Goal: Task Accomplishment & Management: Manage account settings

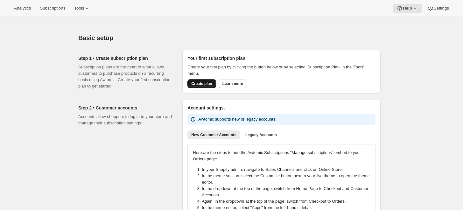
click at [202, 86] on span "Create plan" at bounding box center [201, 83] width 21 height 5
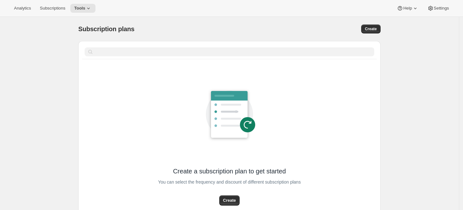
click at [242, 37] on div "Subscription plans. This page is ready Subscription plans Create" at bounding box center [229, 29] width 303 height 24
click at [374, 28] on span "Create" at bounding box center [371, 28] width 12 height 5
select select "WEEK"
select select "MONTH"
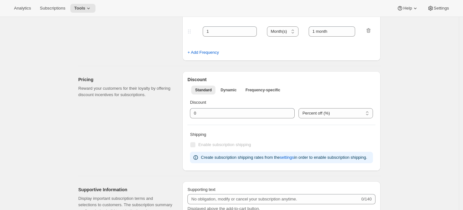
scroll to position [283, 0]
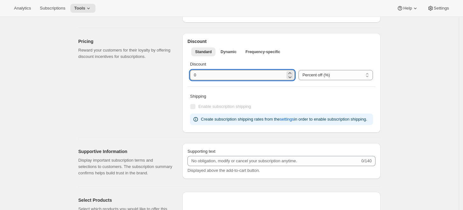
click at [257, 78] on input "integer" at bounding box center [237, 75] width 95 height 10
type input "10"
click at [172, 72] on div "Pricing Reward your customers for their loyalty by offering discount incentives…" at bounding box center [127, 83] width 99 height 100
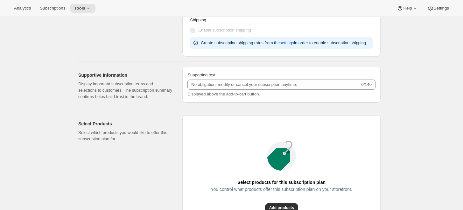
scroll to position [424, 0]
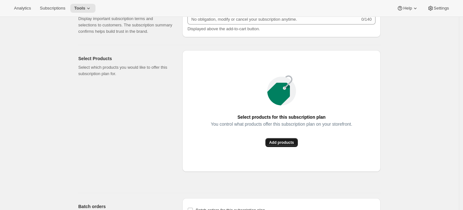
click at [273, 139] on button "Add products" at bounding box center [282, 142] width 32 height 9
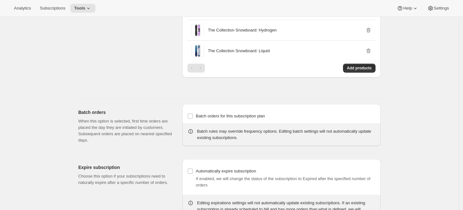
scroll to position [538, 0]
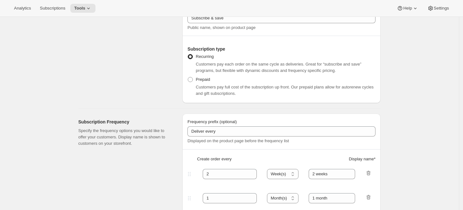
scroll to position [0, 0]
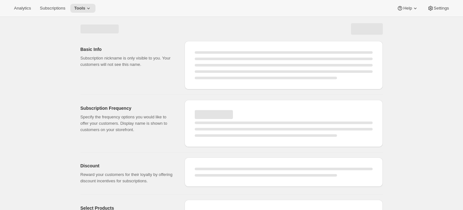
select select "WEEK"
select select "MONTH"
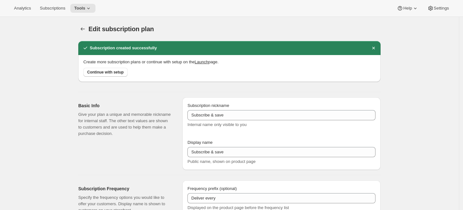
type input "10"
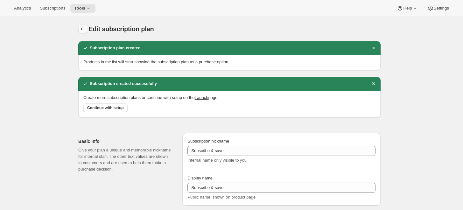
click at [86, 27] on icon "Subscription plans" at bounding box center [83, 29] width 6 height 6
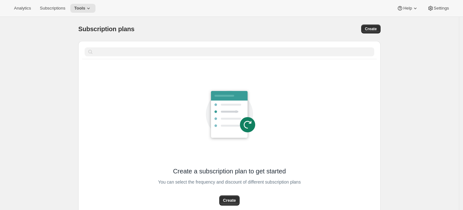
drag, startPoint x: 39, startPoint y: 28, endPoint x: 49, endPoint y: 13, distance: 17.7
click at [39, 28] on div "Subscription plans. This page is ready Subscription plans Create Clear Create a…" at bounding box center [229, 139] width 459 height 245
click at [51, 12] on button "Subscriptions" at bounding box center [52, 8] width 33 height 9
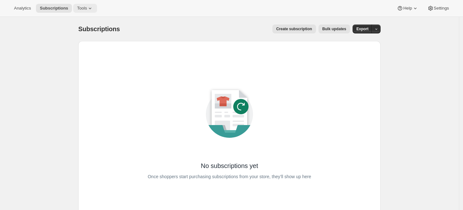
click at [89, 7] on icon at bounding box center [90, 8] width 6 height 6
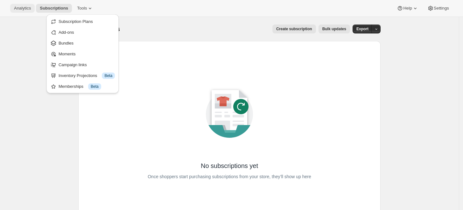
click at [29, 11] on span "Analytics" at bounding box center [22, 8] width 17 height 5
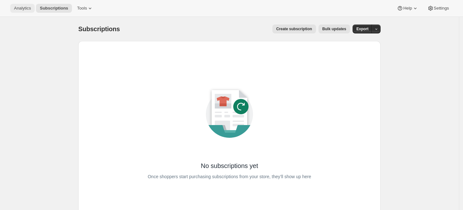
click at [30, 10] on span "Analytics" at bounding box center [22, 8] width 17 height 5
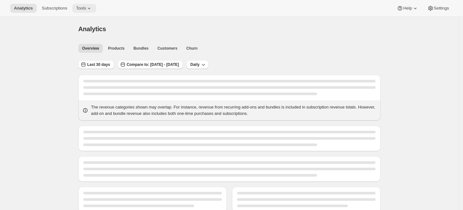
click at [89, 7] on icon at bounding box center [89, 8] width 6 height 6
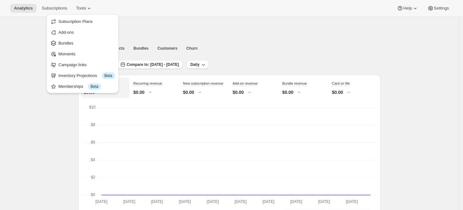
drag, startPoint x: 36, startPoint y: 68, endPoint x: 36, endPoint y: 30, distance: 37.3
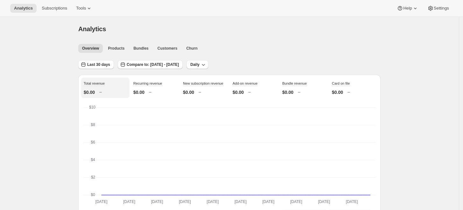
click at [76, 14] on div "Analytics Subscriptions Tools Help Settings" at bounding box center [231, 8] width 463 height 17
click at [77, 11] on span "Tools" at bounding box center [81, 8] width 10 height 5
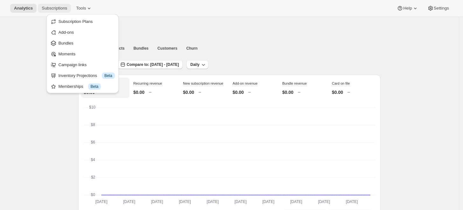
click at [50, 11] on span "Subscriptions" at bounding box center [54, 8] width 25 height 5
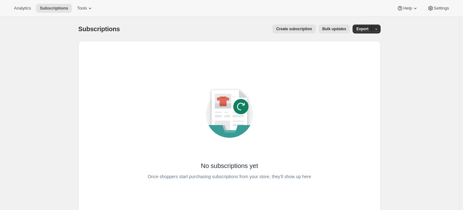
click at [121, 71] on div "No subscriptions yet Once shoppers start purchasing subscriptions from your sto…" at bounding box center [230, 129] width 282 height 157
click at [80, 5] on button "Tools" at bounding box center [85, 8] width 24 height 9
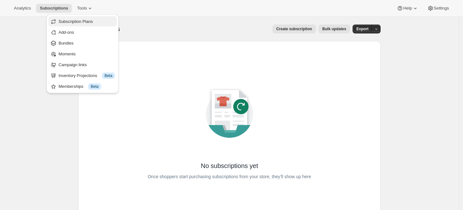
click at [85, 23] on span "Subscription Plans" at bounding box center [76, 21] width 34 height 5
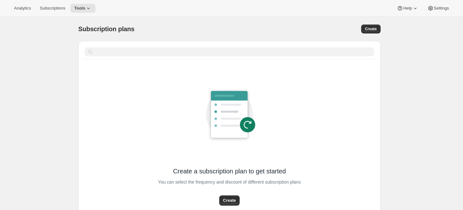
click at [219, 96] on icon at bounding box center [225, 96] width 20 height 2
click at [25, 10] on span "Analytics" at bounding box center [22, 8] width 17 height 5
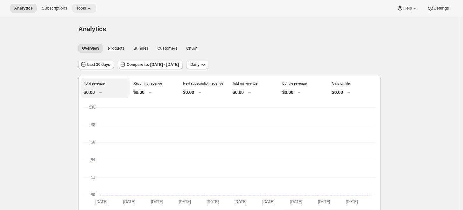
click at [82, 11] on button "Tools" at bounding box center [84, 8] width 24 height 9
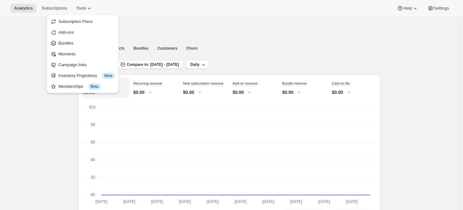
click at [80, 21] on span "Subscription Plans" at bounding box center [76, 21] width 34 height 5
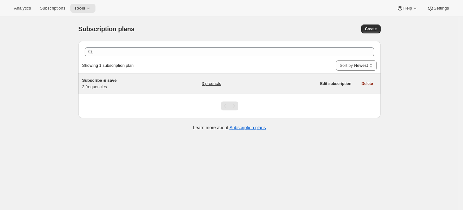
click at [120, 80] on h5 "Subscribe & save" at bounding box center [122, 80] width 80 height 6
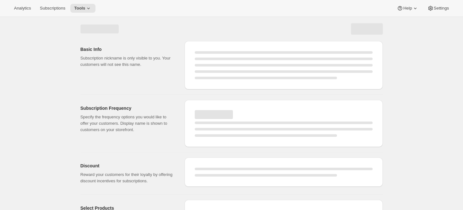
select select "WEEK"
select select "MONTH"
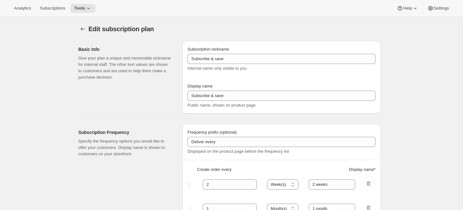
type input "10"
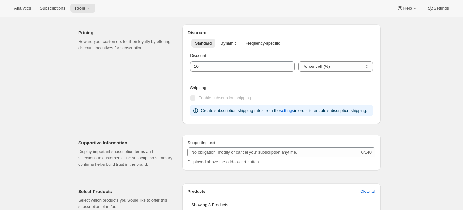
scroll to position [212, 0]
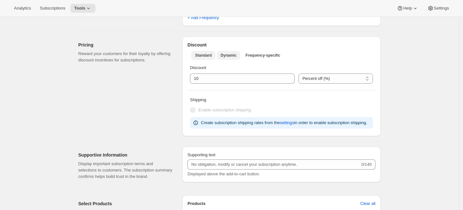
click at [221, 54] on button "Dynamic" at bounding box center [229, 55] width 24 height 9
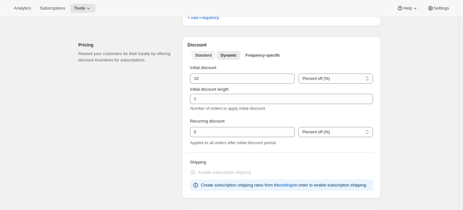
click at [205, 53] on span "Standard" at bounding box center [203, 55] width 17 height 5
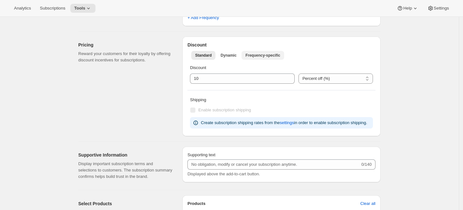
click at [251, 56] on span "Frequency-specific" at bounding box center [263, 55] width 35 height 5
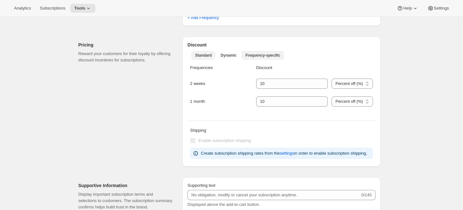
click at [201, 54] on span "Standard" at bounding box center [203, 55] width 17 height 5
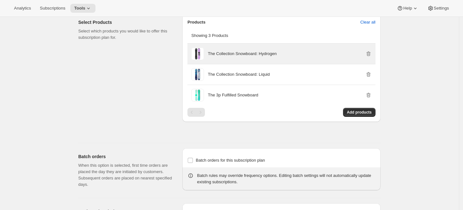
scroll to position [389, 0]
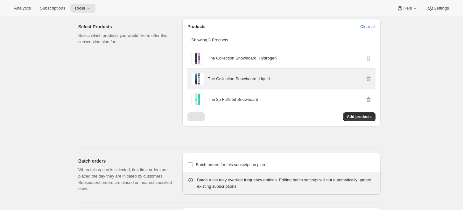
click at [235, 77] on p "The Collection Snowboard: Liquid" at bounding box center [239, 79] width 62 height 6
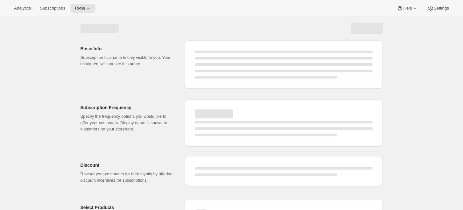
scroll to position [0, 0]
select select "WEEK"
select select "MONTH"
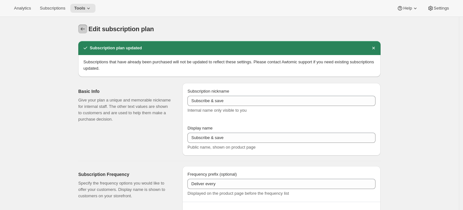
click at [85, 32] on button "Subscription plans" at bounding box center [82, 29] width 9 height 9
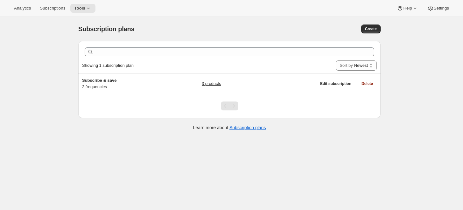
click at [374, 118] on div at bounding box center [229, 106] width 303 height 24
click at [81, 10] on span "Tools" at bounding box center [79, 8] width 11 height 5
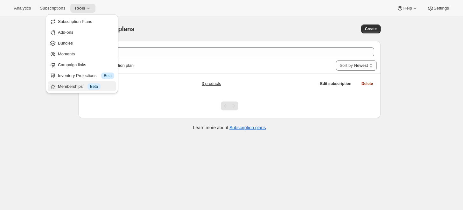
click at [81, 86] on div "Memberships Info Beta" at bounding box center [86, 86] width 56 height 6
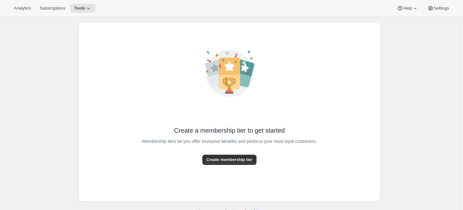
scroll to position [29, 0]
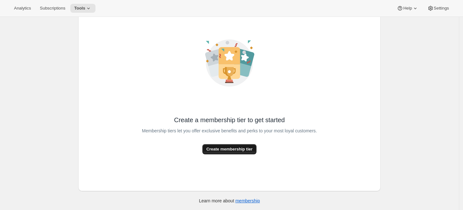
click at [225, 145] on button "Create membership tier" at bounding box center [230, 149] width 54 height 10
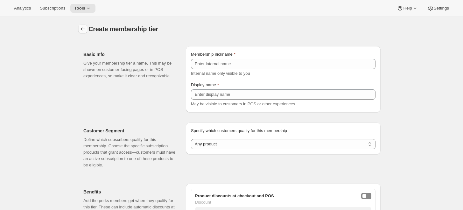
click at [82, 27] on icon "Memberships" at bounding box center [83, 29] width 6 height 6
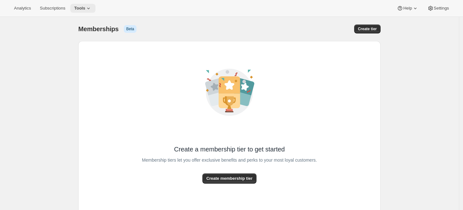
click at [74, 9] on span "Tools" at bounding box center [79, 8] width 11 height 5
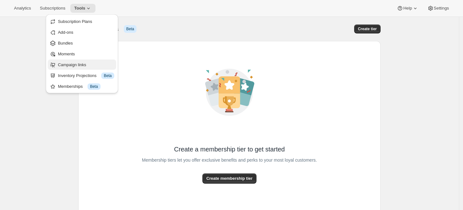
click at [73, 67] on span "Campaign links" at bounding box center [72, 64] width 28 height 5
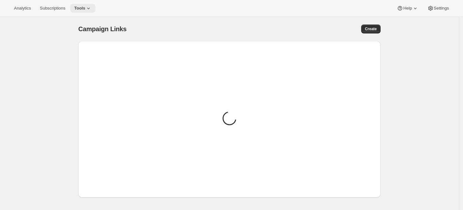
click at [85, 12] on button "Tools" at bounding box center [82, 8] width 25 height 9
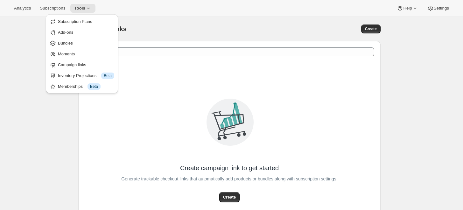
click at [150, 24] on div "Campaign Links. This page is ready Campaign Links Create" at bounding box center [229, 29] width 303 height 24
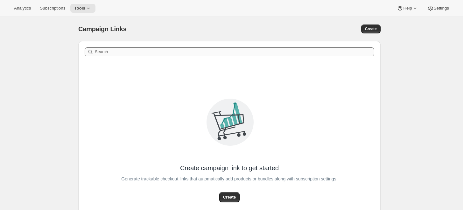
scroll to position [29, 0]
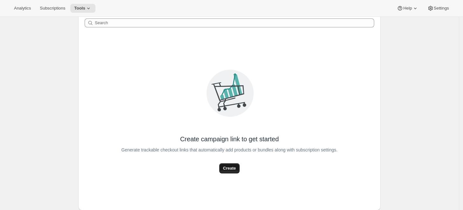
click at [236, 166] on span "Create" at bounding box center [229, 168] width 13 height 6
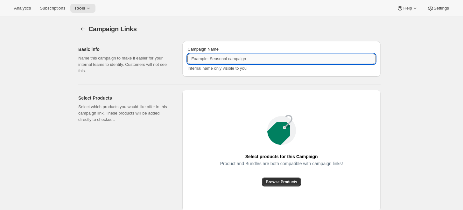
click at [217, 59] on input "Campaign Name" at bounding box center [282, 59] width 188 height 10
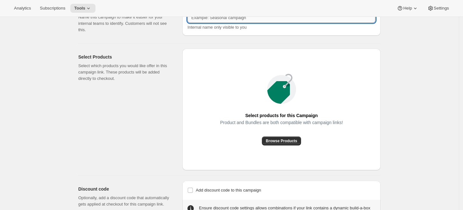
scroll to position [31, 0]
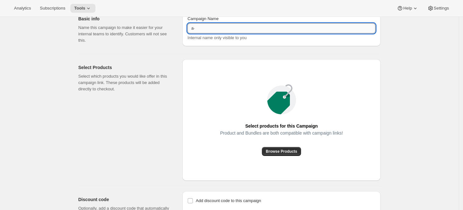
type input "a"
type input "ă"
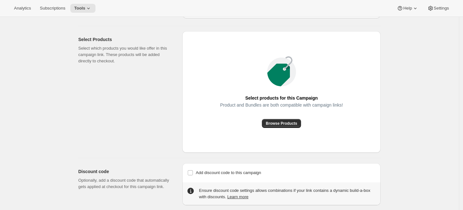
scroll to position [66, 0]
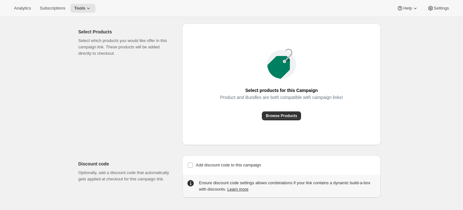
type input "awtomic"
click at [274, 121] on div "Select products for this Campaign Product and Bundles are both compatible with …" at bounding box center [281, 85] width 198 height 122
click at [279, 116] on span "Browse Products" at bounding box center [282, 115] width 32 height 5
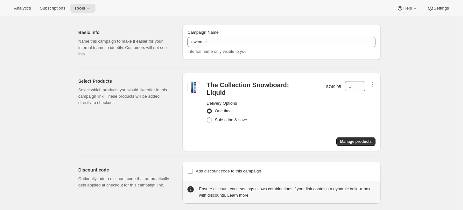
scroll to position [23, 0]
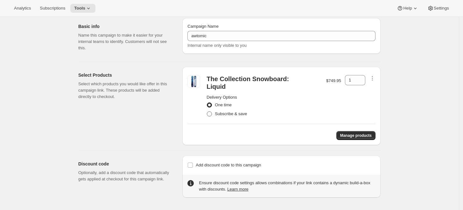
click at [222, 114] on span "Subscribe & save" at bounding box center [231, 113] width 32 height 5
click at [207, 112] on input "Subscribe & save" at bounding box center [207, 111] width 0 height 0
radio input "true"
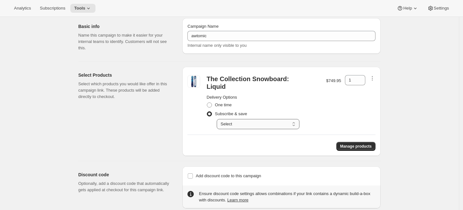
click at [242, 122] on select "Select Deliver every 2 weeks Deliver every 1 month" at bounding box center [258, 124] width 83 height 10
select select "gid://shopify/SellingPlan/2011627629"
click at [219, 119] on select "Select Deliver every 2 weeks Deliver every 1 month" at bounding box center [258, 124] width 83 height 10
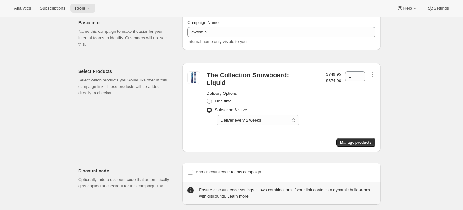
scroll to position [33, 0]
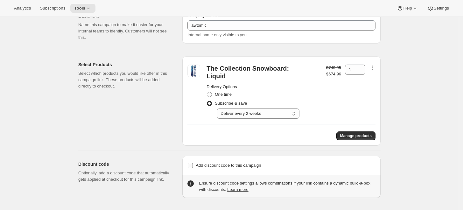
click at [197, 165] on span "Add discount code to this campaign" at bounding box center [228, 165] width 65 height 5
click at [193, 165] on input "Add discount code to this campaign" at bounding box center [190, 165] width 5 height 5
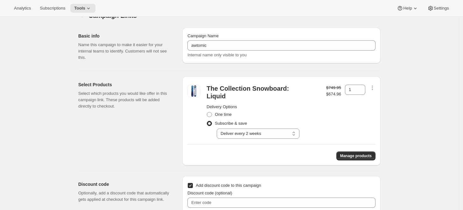
scroll to position [0, 0]
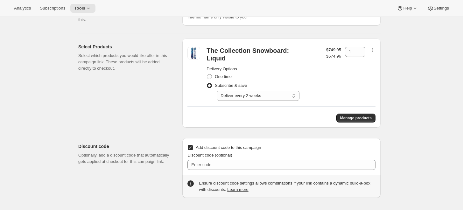
click at [196, 149] on label "Add discount code to this campaign" at bounding box center [225, 147] width 74 height 9
click at [193, 149] on input "Add discount code to this campaign" at bounding box center [190, 147] width 5 height 5
checkbox input "false"
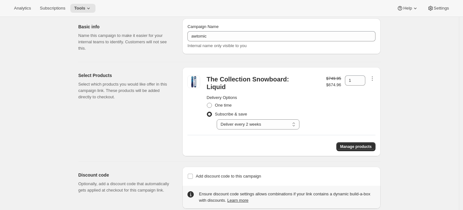
scroll to position [33, 0]
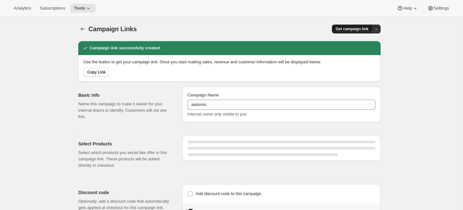
select select "gid://shopify/SellingPlan/2011627629"
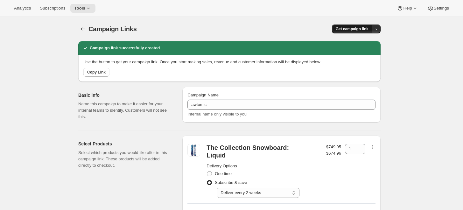
click at [362, 28] on span "Get campaign link" at bounding box center [352, 28] width 33 height 5
click at [361, 41] on span "Copy Link" at bounding box center [369, 41] width 18 height 5
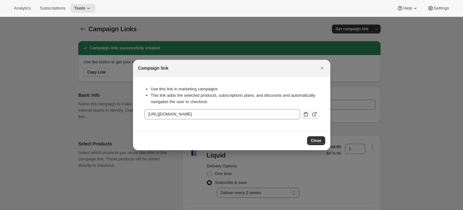
click at [308, 113] on icon ":r3s:" at bounding box center [306, 114] width 6 height 6
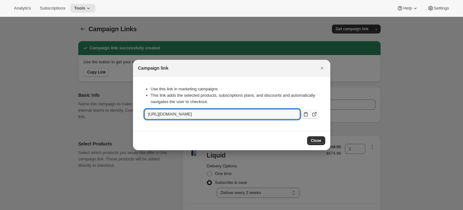
click at [315, 115] on icon ":r3s:" at bounding box center [314, 114] width 6 height 6
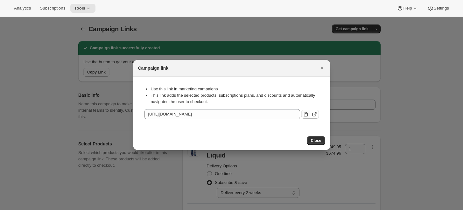
click at [366, 68] on div at bounding box center [231, 105] width 463 height 210
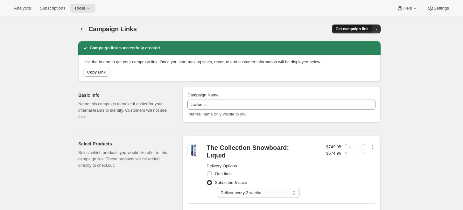
click at [372, 25] on button "Get campaign link" at bounding box center [352, 29] width 40 height 9
click at [370, 44] on span "Copy Link" at bounding box center [369, 41] width 18 height 5
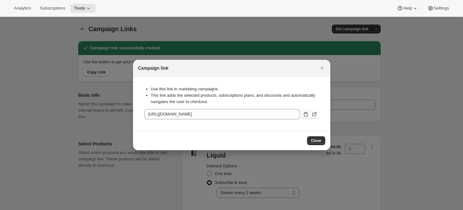
click at [306, 113] on icon ":r3s:" at bounding box center [306, 114] width 6 height 6
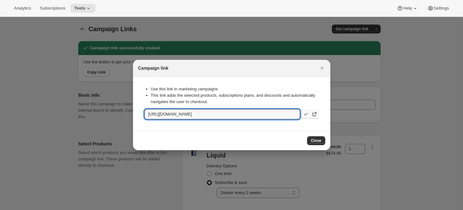
click at [313, 114] on icon ":r3s:" at bounding box center [314, 114] width 6 height 6
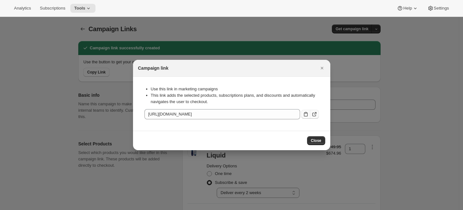
click at [312, 114] on icon ":r3s:" at bounding box center [314, 115] width 4 height 4
drag, startPoint x: 323, startPoint y: 70, endPoint x: 314, endPoint y: 2, distance: 68.4
click at [322, 70] on icon "Close" at bounding box center [322, 68] width 6 height 6
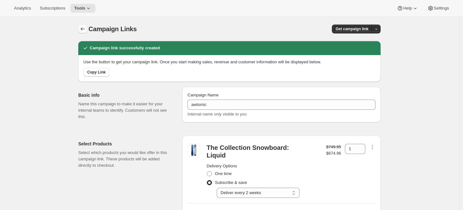
click at [84, 27] on icon "button" at bounding box center [83, 29] width 6 height 6
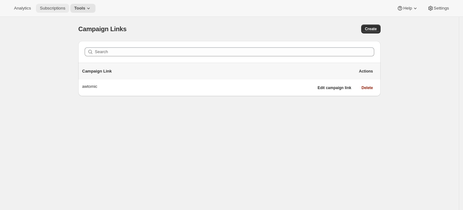
click at [48, 8] on span "Subscriptions" at bounding box center [52, 8] width 25 height 5
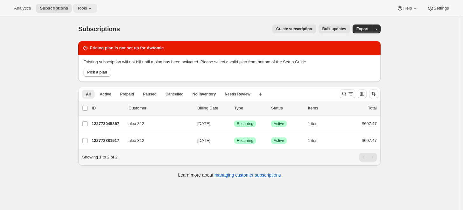
click at [87, 7] on icon at bounding box center [90, 8] width 6 height 6
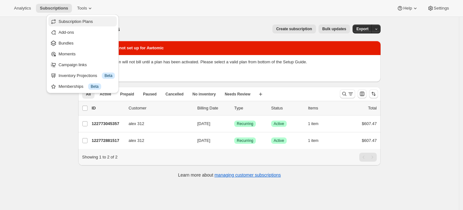
click at [99, 23] on span "Subscription Plans" at bounding box center [87, 21] width 56 height 6
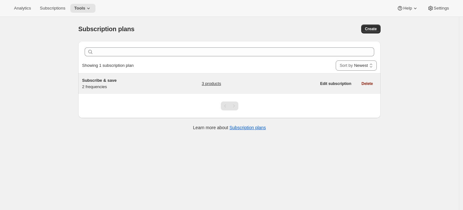
click at [120, 81] on h5 "Subscribe & save" at bounding box center [122, 80] width 80 height 6
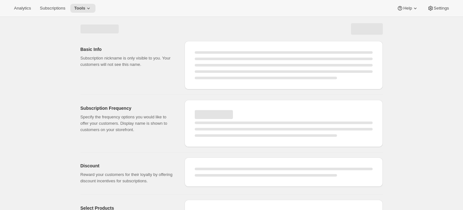
select select "WEEK"
select select "MONTH"
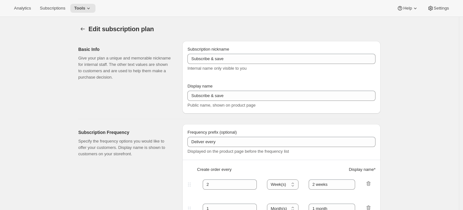
type input "10"
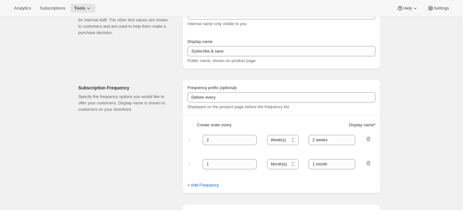
scroll to position [71, 0]
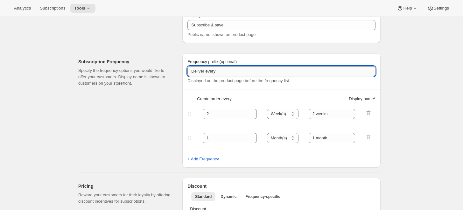
click at [237, 72] on input "Deliver every" at bounding box center [282, 71] width 188 height 10
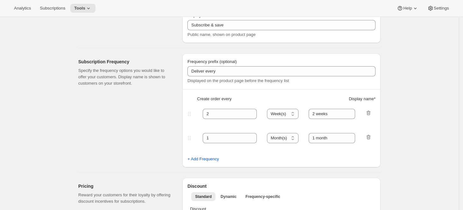
click at [163, 100] on div "Subscription Frequency Specify the frequency options you would like to offer yo…" at bounding box center [127, 110] width 99 height 114
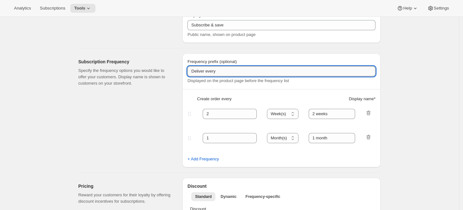
click at [258, 71] on input "Deliver every" at bounding box center [282, 71] width 188 height 10
click at [272, 111] on select "Day(s) Week(s) Month(s) Year(s)" at bounding box center [283, 114] width 32 height 10
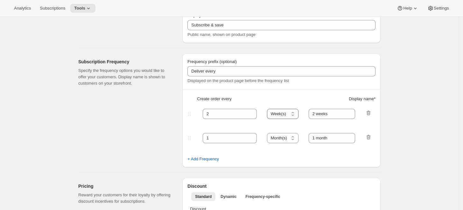
click at [272, 111] on select "Day(s) Week(s) Month(s) Year(s)" at bounding box center [283, 114] width 32 height 10
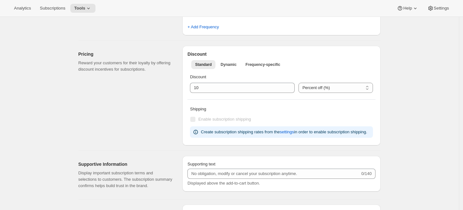
scroll to position [141, 0]
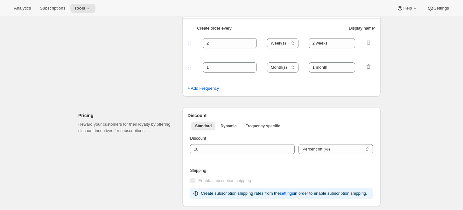
drag, startPoint x: 196, startPoint y: 95, endPoint x: 201, endPoint y: 92, distance: 5.8
click at [196, 95] on div "Frequency prefix (optional) Deliver every Displayed on the product page before …" at bounding box center [281, 40] width 198 height 114
click at [202, 91] on span "+ Add Frequency" at bounding box center [204, 88] width 32 height 6
select select "MONTH"
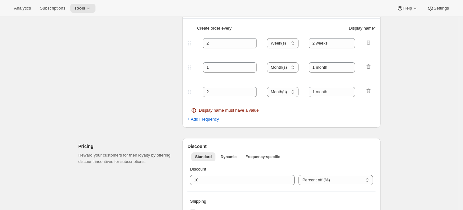
click at [369, 89] on icon "button" at bounding box center [369, 91] width 6 height 6
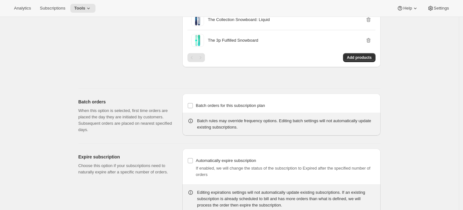
scroll to position [460, 0]
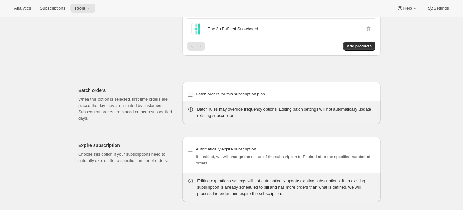
click at [192, 95] on input "Batch orders for this subscription plan" at bounding box center [190, 94] width 5 height 5
checkbox input "true"
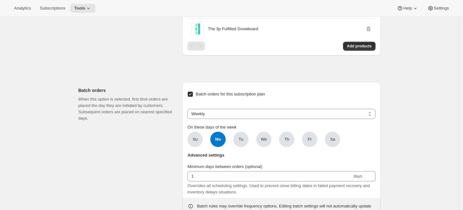
click at [158, 127] on div "Batch orders When this option is selected, first time orders are placed the day…" at bounding box center [127, 151] width 99 height 139
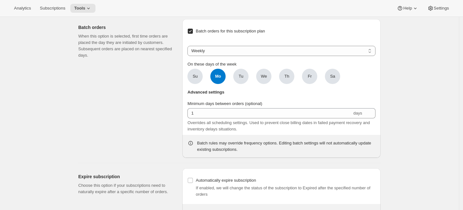
scroll to position [531, 0]
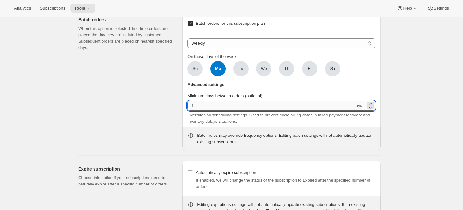
click at [213, 108] on input "1" at bounding box center [270, 106] width 165 height 10
click at [166, 83] on div "Batch orders When this option is selected, first time orders are placed the day…" at bounding box center [127, 80] width 99 height 139
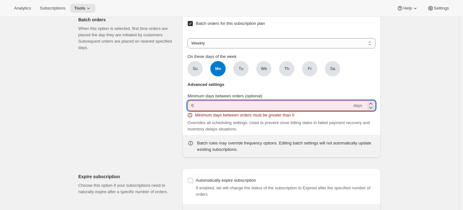
click at [204, 103] on input "0" at bounding box center [270, 106] width 165 height 10
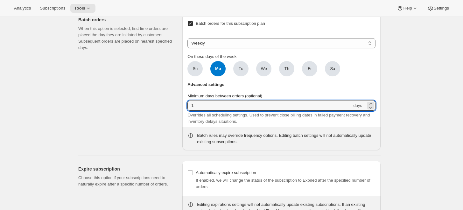
type input "1"
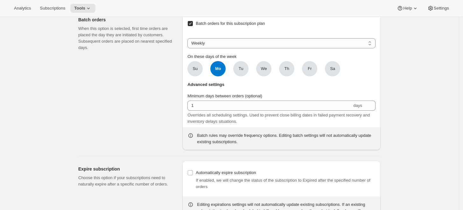
click at [177, 87] on div "Batch orders When this option is selected, first time orders are placed the day…" at bounding box center [127, 80] width 99 height 139
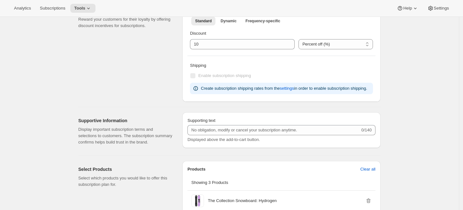
scroll to position [0, 0]
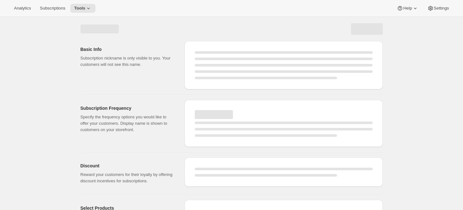
select select "WEEK"
select select "MONTH"
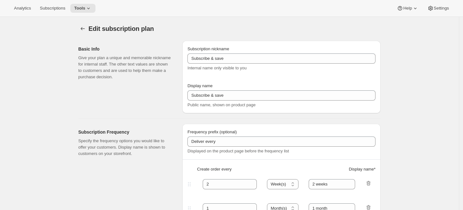
checkbox input "true"
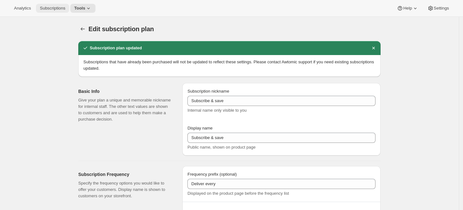
click at [58, 9] on span "Subscriptions" at bounding box center [52, 8] width 25 height 5
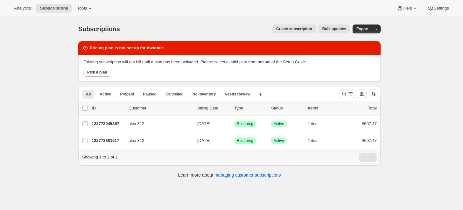
click at [81, 14] on div "Analytics Subscriptions Tools Help Settings" at bounding box center [231, 8] width 463 height 17
click at [82, 10] on span "Tools" at bounding box center [82, 8] width 10 height 5
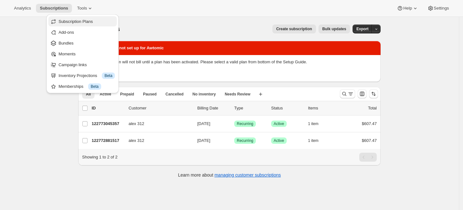
click at [88, 22] on span "Subscription Plans" at bounding box center [76, 21] width 34 height 5
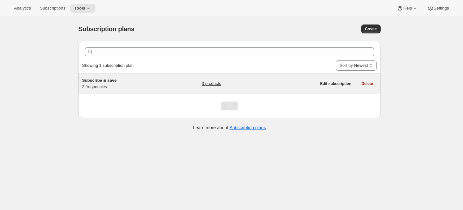
click at [108, 82] on span "Subscribe & save" at bounding box center [99, 80] width 34 height 5
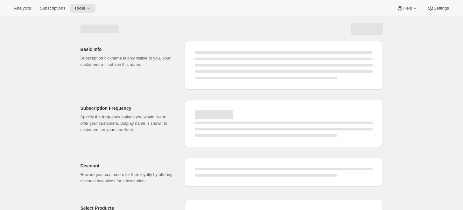
select select "WEEK"
select select "MONTH"
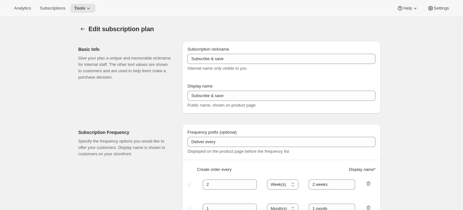
type input "10"
checkbox input "true"
click at [265, 37] on div "Edit subscription plan. This page is ready Edit subscription plan" at bounding box center [229, 29] width 303 height 24
click at [438, 10] on span "Settings" at bounding box center [441, 8] width 15 height 5
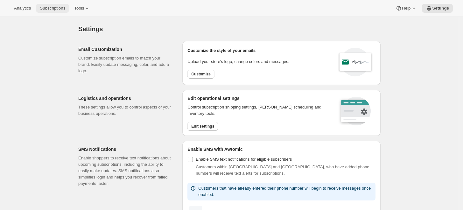
click at [45, 10] on span "Subscriptions" at bounding box center [52, 8] width 25 height 5
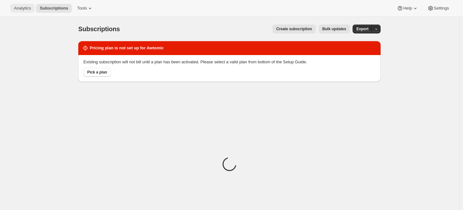
click at [17, 7] on span "Analytics" at bounding box center [22, 8] width 17 height 5
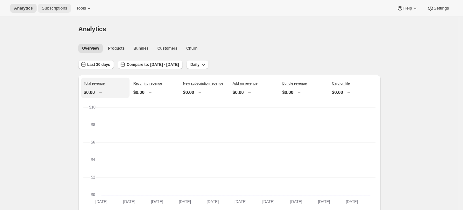
click at [57, 11] on span "Subscriptions" at bounding box center [54, 8] width 25 height 5
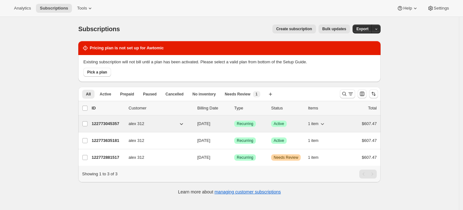
click at [104, 125] on p "122773045357" at bounding box center [108, 124] width 32 height 6
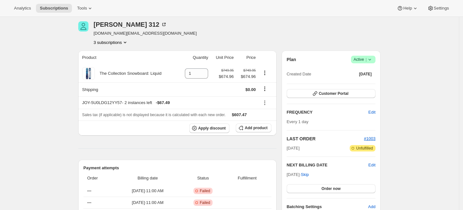
scroll to position [35, 0]
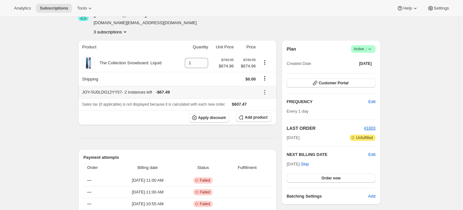
click at [266, 91] on icon at bounding box center [265, 92] width 6 height 6
click at [265, 101] on button "Edit" at bounding box center [268, 104] width 19 height 10
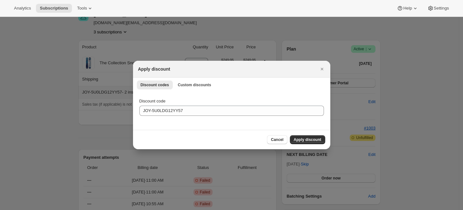
scroll to position [0, 0]
drag, startPoint x: 326, startPoint y: 69, endPoint x: 311, endPoint y: 134, distance: 67.4
click at [321, 111] on div "Apply discount Discount codes Custom discounts More views Discount codes Custom…" at bounding box center [231, 105] width 197 height 89
click at [312, 139] on span "Apply discount" at bounding box center [308, 139] width 28 height 5
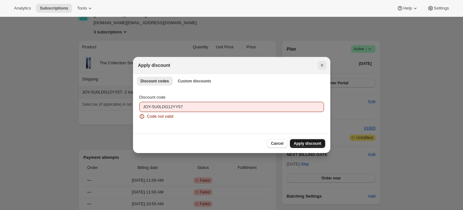
click at [321, 66] on icon "Close" at bounding box center [322, 65] width 6 height 6
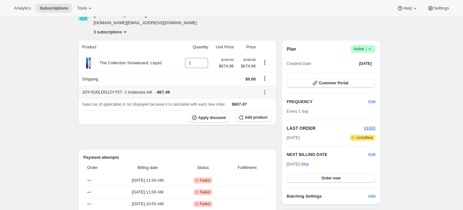
drag, startPoint x: 171, startPoint y: 91, endPoint x: 140, endPoint y: 94, distance: 31.0
click at [149, 91] on div "JOY-5U0LDG12YY57 - 2 instances left - $67.49" at bounding box center [169, 92] width 174 height 6
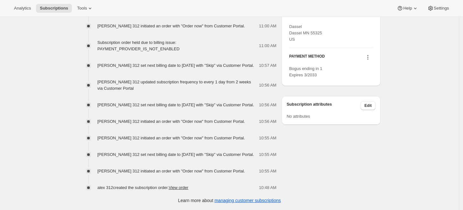
scroll to position [252, 0]
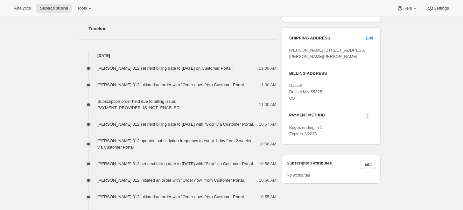
click at [369, 119] on icon at bounding box center [368, 116] width 6 height 6
click at [377, 140] on span "Send link to update card" at bounding box center [370, 140] width 45 height 5
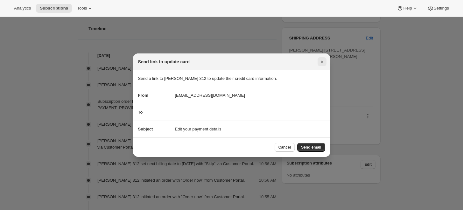
click at [323, 63] on icon "Close" at bounding box center [322, 62] width 6 height 6
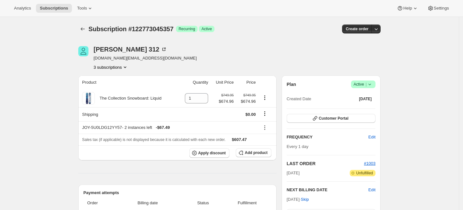
click at [376, 82] on span "Success Active |" at bounding box center [363, 85] width 25 height 8
click at [380, 28] on icon "button" at bounding box center [376, 29] width 6 height 6
click at [371, 40] on span "Bill subscription order now" at bounding box center [348, 41] width 48 height 5
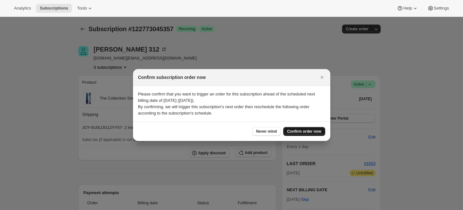
click at [306, 129] on span "Confirm order now" at bounding box center [304, 131] width 34 height 5
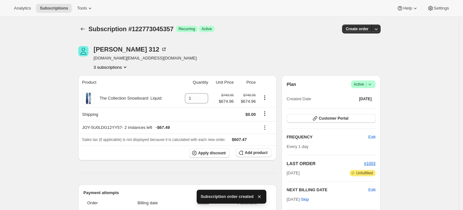
drag, startPoint x: 303, startPoint y: 67, endPoint x: 351, endPoint y: 44, distance: 53.8
click at [305, 66] on div "[PERSON_NAME] 312 [DOMAIN_NAME][EMAIL_ADDRESS][DOMAIN_NAME] 3 subscriptions" at bounding box center [229, 58] width 303 height 24
click at [380, 27] on icon "button" at bounding box center [376, 29] width 6 height 6
drag, startPoint x: 396, startPoint y: 43, endPoint x: 384, endPoint y: 45, distance: 11.7
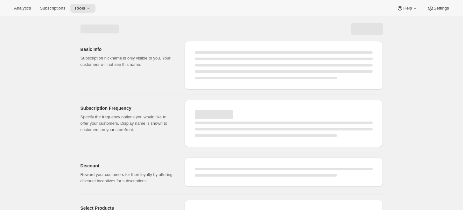
select select "WEEK"
select select "MONTH"
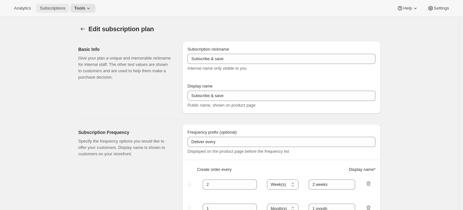
click at [46, 8] on span "Subscriptions" at bounding box center [52, 8] width 25 height 5
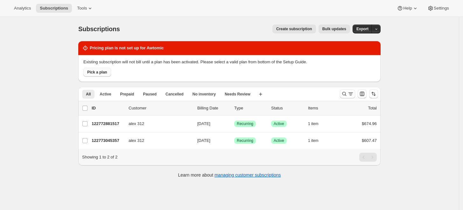
click at [104, 75] on button "Pick a plan" at bounding box center [97, 72] width 28 height 9
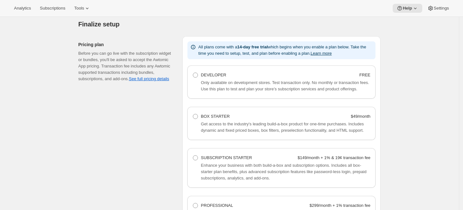
scroll to position [389, 0]
click at [198, 76] on span at bounding box center [195, 75] width 5 height 5
click at [193, 73] on Developer "DEVELOPER FREE" at bounding box center [193, 73] width 0 height 0
radio Developer "true"
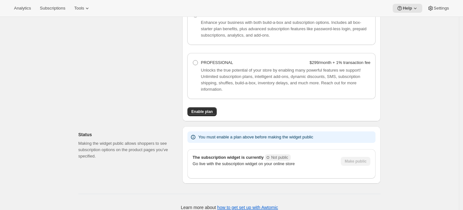
scroll to position [541, 0]
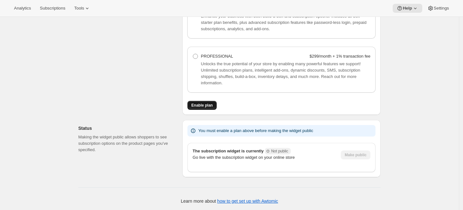
click at [196, 103] on span "Enable plan" at bounding box center [201, 105] width 21 height 5
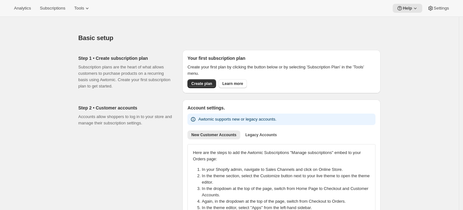
click at [45, 14] on div "Analytics Subscriptions Tools Help Settings" at bounding box center [231, 8] width 463 height 17
click at [47, 11] on button "Subscriptions" at bounding box center [52, 8] width 33 height 9
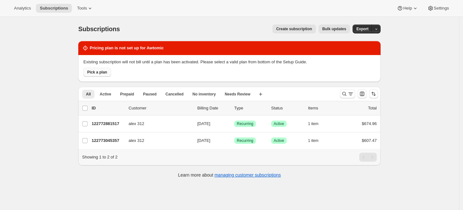
click at [108, 74] on button "Pick a plan" at bounding box center [97, 72] width 28 height 9
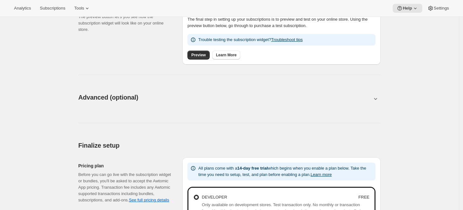
scroll to position [140, 0]
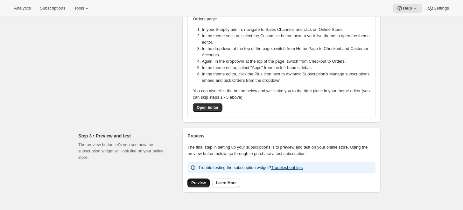
click at [204, 185] on span "Preview" at bounding box center [198, 183] width 14 height 5
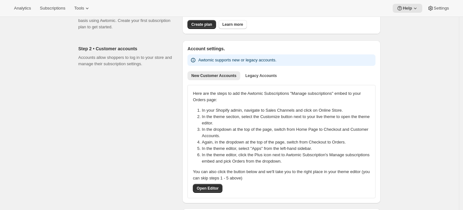
scroll to position [0, 0]
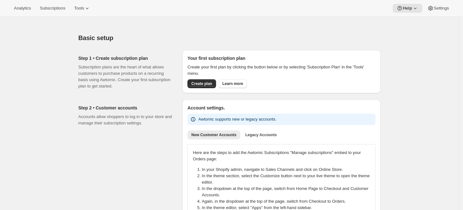
click at [52, 13] on div "Analytics Subscriptions Tools Help Settings" at bounding box center [231, 8] width 463 height 17
click at [54, 7] on span "Subscriptions" at bounding box center [52, 8] width 25 height 5
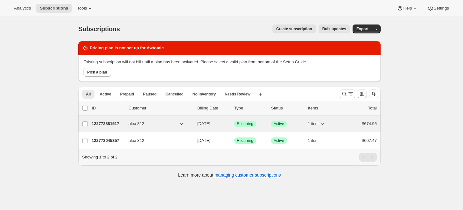
click at [109, 120] on div "122772881517 alex 312 10/09/2025 Success Recurring Success Active 1 item $674.96" at bounding box center [234, 123] width 285 height 9
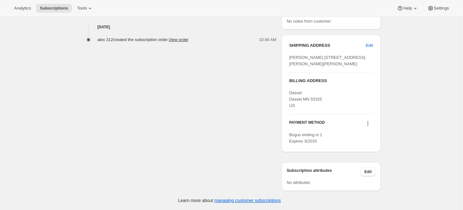
scroll to position [79, 0]
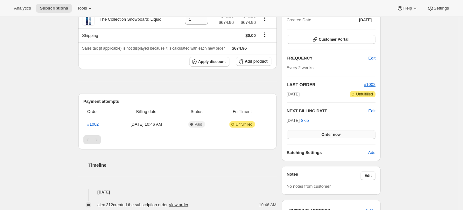
click at [336, 132] on span "Order now" at bounding box center [331, 134] width 19 height 5
click at [346, 134] on span "Click to confirm" at bounding box center [331, 134] width 29 height 5
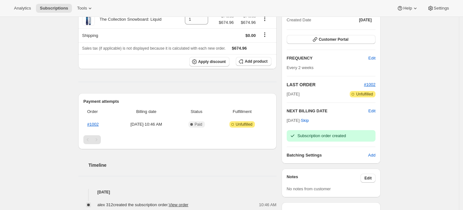
click at [366, 134] on div "Subscription order created" at bounding box center [331, 136] width 84 height 6
click at [355, 139] on div "Subscription order created" at bounding box center [331, 135] width 89 height 11
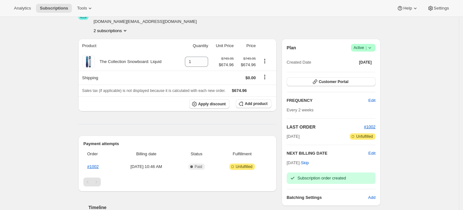
scroll to position [8, 0]
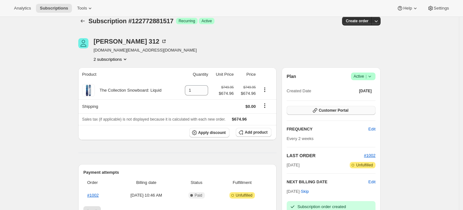
click at [349, 111] on span "Customer Portal" at bounding box center [334, 110] width 30 height 5
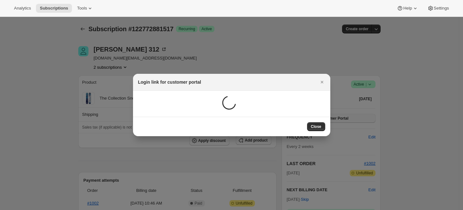
scroll to position [0, 0]
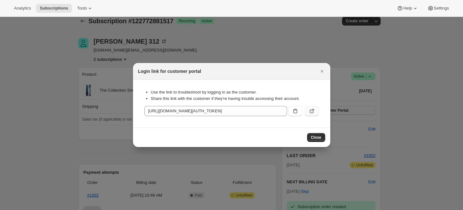
click at [310, 111] on icon ":r54:" at bounding box center [312, 111] width 6 height 6
click at [320, 67] on button "Close" at bounding box center [322, 71] width 9 height 9
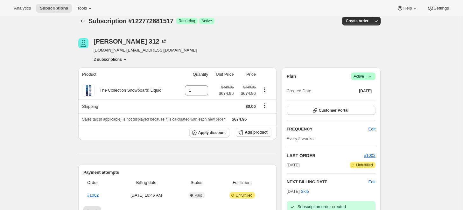
click at [373, 76] on icon at bounding box center [370, 76] width 6 height 6
click at [290, 50] on div "alex 312 khanhson.work@gmail.com 2 subscriptions" at bounding box center [184, 50] width 212 height 24
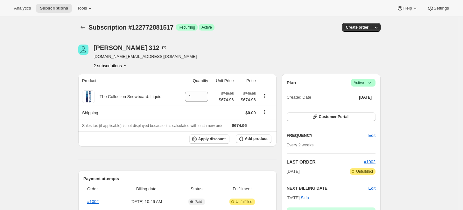
scroll to position [0, 0]
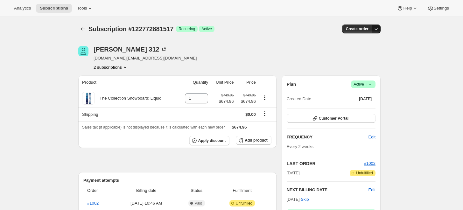
click at [381, 27] on button "button" at bounding box center [376, 29] width 9 height 9
click at [361, 44] on span "Bill subscription order now" at bounding box center [348, 41] width 48 height 5
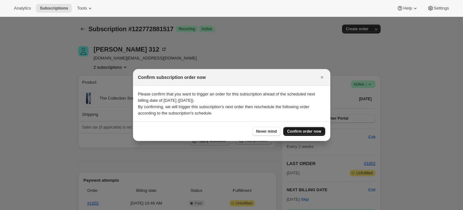
click at [298, 130] on span "Confirm order now" at bounding box center [304, 131] width 34 height 5
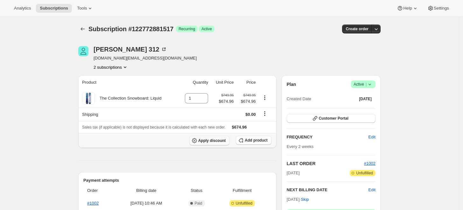
click at [218, 138] on span "Apply discount" at bounding box center [212, 140] width 28 height 5
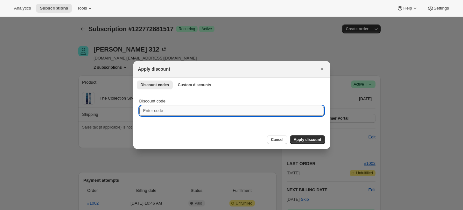
click at [249, 111] on input "Discount code" at bounding box center [231, 111] width 185 height 10
paste input "JOY-5U0LDG12YY57"
type input "JOY-5U0LDG12YY57"
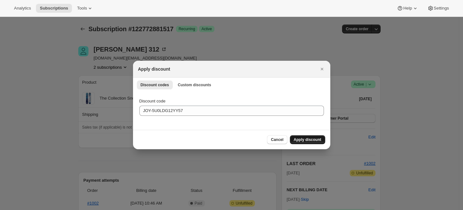
click at [307, 137] on button "Apply discount" at bounding box center [307, 139] width 35 height 9
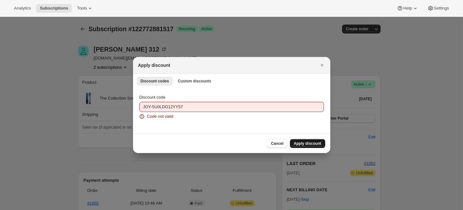
click at [217, 79] on ul "Discount codes Custom discounts More views" at bounding box center [232, 80] width 192 height 9
click at [201, 81] on span "Custom discounts" at bounding box center [194, 81] width 33 height 5
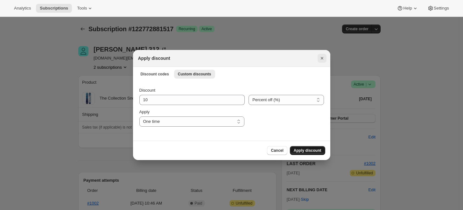
drag, startPoint x: 321, startPoint y: 58, endPoint x: 321, endPoint y: 62, distance: 4.5
click at [321, 62] on button "Close" at bounding box center [322, 58] width 9 height 9
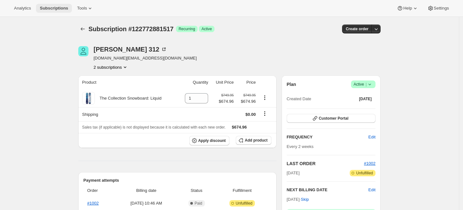
click at [59, 11] on span "Subscriptions" at bounding box center [54, 8] width 28 height 5
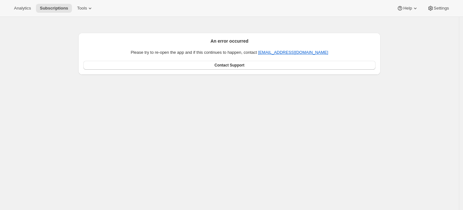
click at [74, 85] on div "An error occurred Please try to re-open the app and if this continues to happen…" at bounding box center [229, 122] width 459 height 210
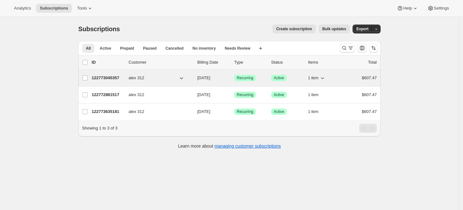
click at [123, 79] on p "122773045357" at bounding box center [108, 78] width 32 height 6
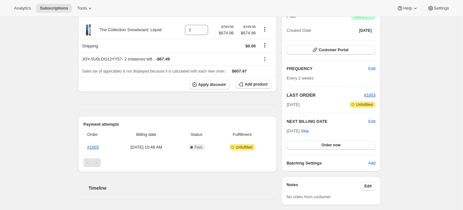
scroll to position [71, 0]
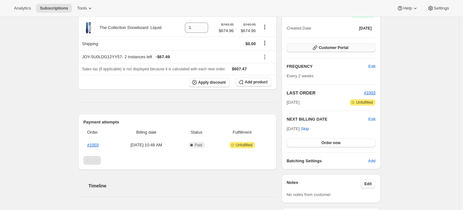
click at [324, 47] on span "Customer Portal" at bounding box center [334, 47] width 30 height 5
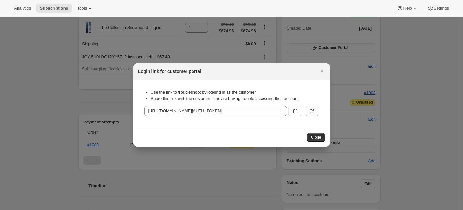
click at [308, 109] on button ":r38:" at bounding box center [312, 111] width 14 height 10
click at [324, 68] on button "Close" at bounding box center [322, 71] width 9 height 9
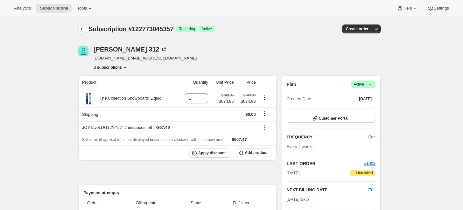
click at [86, 27] on icon "Subscriptions" at bounding box center [83, 29] width 6 height 6
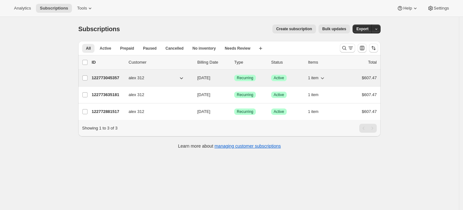
click at [110, 77] on p "122773045357" at bounding box center [108, 78] width 32 height 6
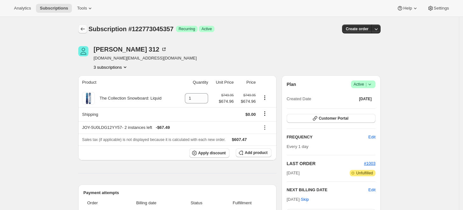
click at [86, 31] on icon "Subscriptions" at bounding box center [83, 29] width 6 height 6
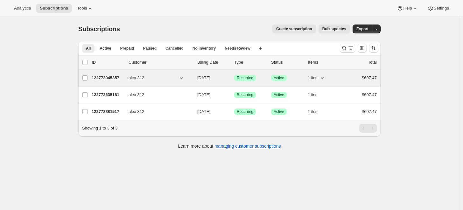
click at [110, 81] on div "122773045357 alex 312 09/26/2025 Success Recurring Success Active 1 item $607.47" at bounding box center [234, 78] width 285 height 9
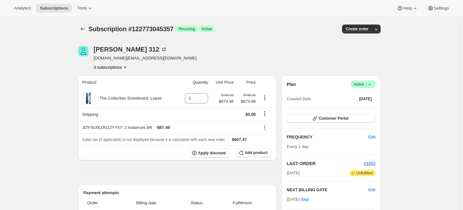
click at [81, 29] on icon "Subscriptions" at bounding box center [83, 29] width 6 height 6
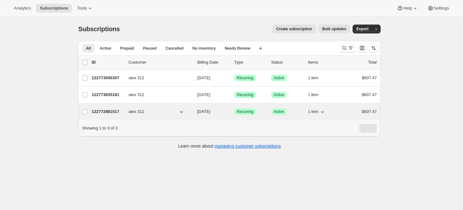
click at [108, 109] on p "122772881517" at bounding box center [108, 112] width 32 height 6
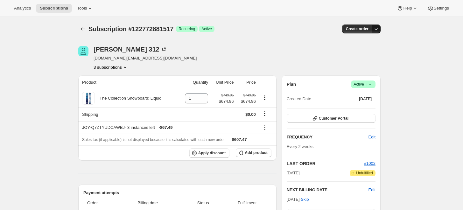
click at [377, 30] on icon "button" at bounding box center [376, 29] width 6 height 6
click at [358, 43] on span "Bill subscription order now" at bounding box center [348, 41] width 48 height 5
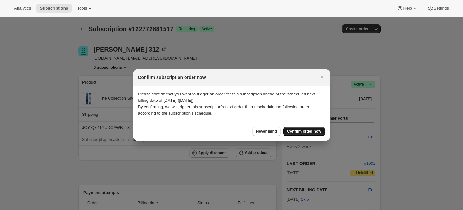
click at [302, 131] on span "Confirm order now" at bounding box center [304, 131] width 34 height 5
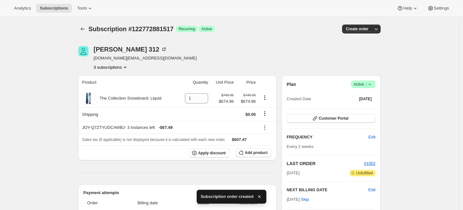
click at [296, 61] on div at bounding box center [294, 58] width 8 height 24
click at [381, 30] on button "button" at bounding box center [376, 29] width 9 height 9
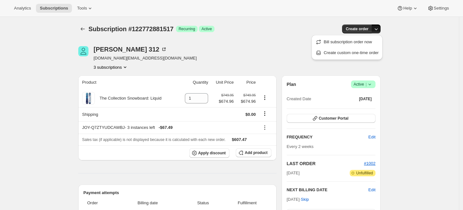
click at [324, 69] on div "alex 312 khanhson.work@gmail.com 3 subscriptions" at bounding box center [229, 58] width 303 height 24
click at [201, 35] on div "Subscription #122772881517. This page is ready Subscription #122772881517 Succe…" at bounding box center [229, 29] width 303 height 24
click at [125, 68] on icon "Product actions" at bounding box center [125, 67] width 6 height 6
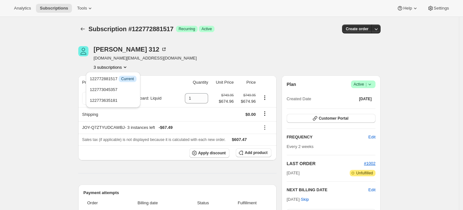
click at [162, 67] on div "[PERSON_NAME] 312 [DOMAIN_NAME][EMAIL_ADDRESS][DOMAIN_NAME] 3 subscriptions" at bounding box center [184, 58] width 212 height 24
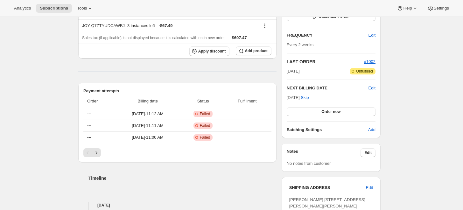
scroll to position [106, 0]
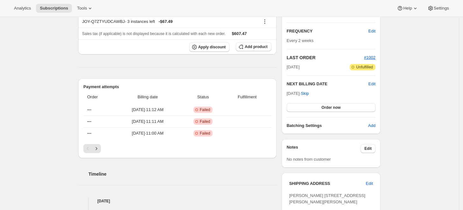
click at [392, 88] on div "Subscription #122772881517. This page is ready Subscription #122772881517 Succe…" at bounding box center [229, 146] width 459 height 471
click at [395, 62] on div "Subscription #122772881517. This page is ready Subscription #122772881517 Succe…" at bounding box center [229, 146] width 459 height 471
click at [374, 58] on span "#1002" at bounding box center [369, 57] width 11 height 5
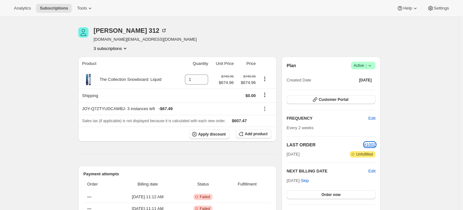
scroll to position [0, 0]
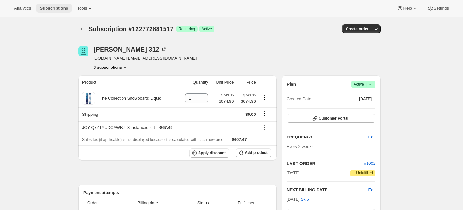
click at [53, 6] on span "Subscriptions" at bounding box center [54, 8] width 28 height 5
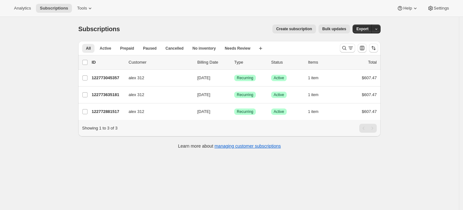
click at [84, 4] on div "Tools" at bounding box center [85, 8] width 24 height 9
click at [87, 7] on icon at bounding box center [90, 8] width 6 height 6
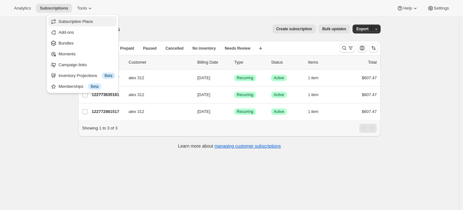
click at [92, 23] on span "Subscription Plans" at bounding box center [87, 21] width 56 height 6
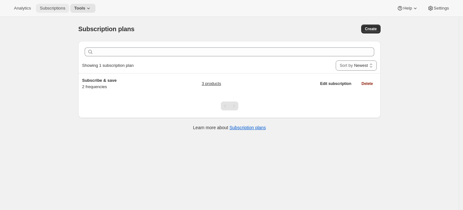
click at [59, 10] on span "Subscriptions" at bounding box center [52, 8] width 25 height 5
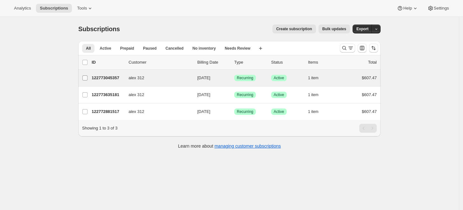
click at [84, 73] on label "alex 312" at bounding box center [84, 78] width 13 height 17
click at [84, 75] on input "alex 312" at bounding box center [84, 77] width 5 height 5
checkbox input "true"
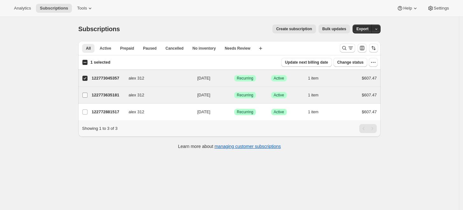
click at [88, 93] on input "alex 312" at bounding box center [84, 95] width 5 height 5
checkbox input "true"
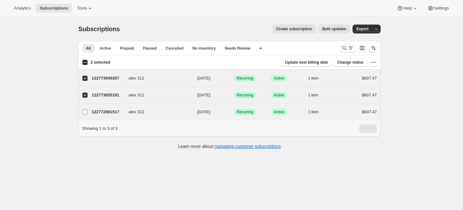
click at [88, 109] on label "alex 312" at bounding box center [84, 112] width 13 height 17
click at [88, 110] on input "alex 312" at bounding box center [84, 112] width 5 height 5
checkbox input "true"
click at [377, 65] on icon "button" at bounding box center [373, 62] width 6 height 6
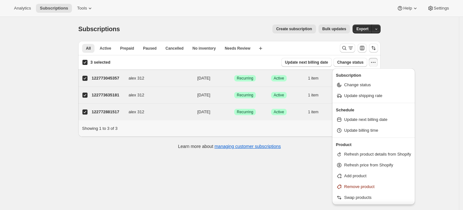
click at [308, 145] on div "All Active Prepaid Paused Cancelled No inventory Needs Review More views All Ac…" at bounding box center [229, 98] width 303 height 115
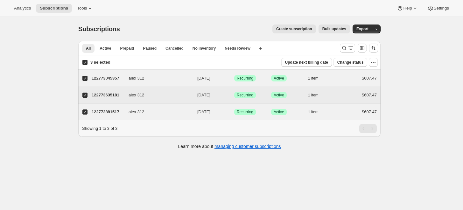
click at [87, 94] on input "alex 312" at bounding box center [84, 95] width 5 height 5
checkbox input "false"
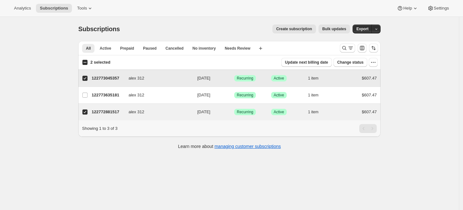
click at [88, 77] on input "alex 312" at bounding box center [84, 78] width 5 height 5
checkbox input "false"
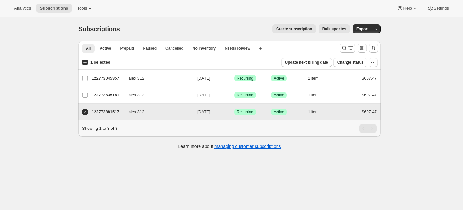
click at [88, 111] on input "alex 312" at bounding box center [84, 112] width 5 height 5
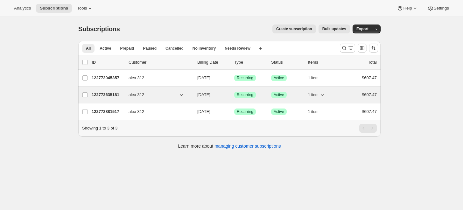
click at [323, 95] on icon "button" at bounding box center [322, 95] width 6 height 6
click at [324, 94] on icon "button" at bounding box center [322, 95] width 6 height 6
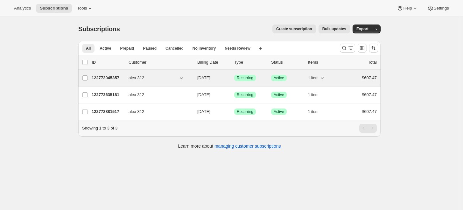
click at [325, 76] on icon "button" at bounding box center [322, 78] width 6 height 6
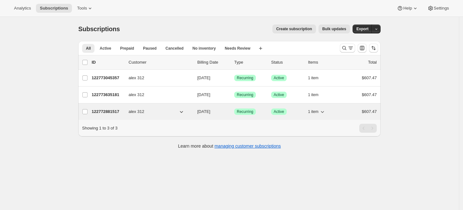
click at [326, 112] on icon "button" at bounding box center [322, 112] width 6 height 6
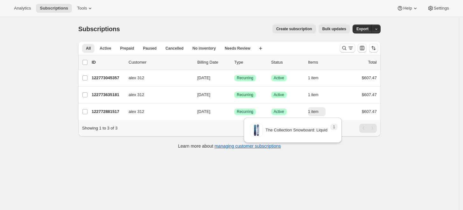
click at [354, 147] on div "All Active Prepaid Paused Cancelled No inventory Needs Review More views All Ac…" at bounding box center [229, 98] width 303 height 115
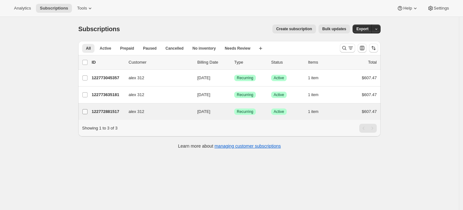
click at [83, 110] on label "alex 312" at bounding box center [84, 111] width 13 height 17
click at [83, 110] on input "alex 312" at bounding box center [84, 111] width 5 height 5
checkbox input "true"
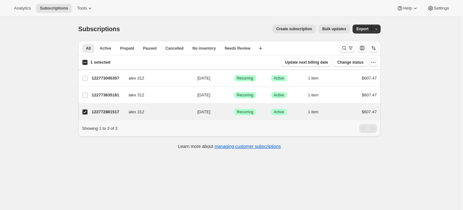
click at [378, 67] on div at bounding box center [373, 62] width 9 height 9
click at [377, 64] on icon "button" at bounding box center [373, 62] width 6 height 6
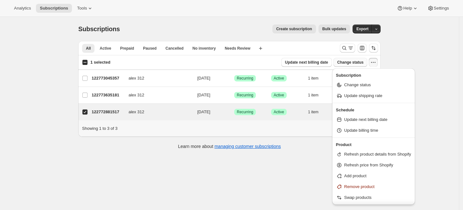
click at [362, 65] on button "Change status" at bounding box center [351, 62] width 34 height 9
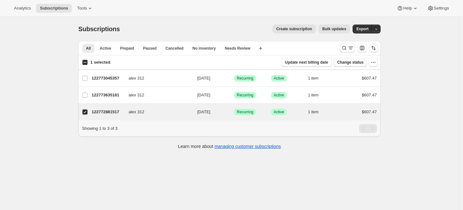
select select "01"
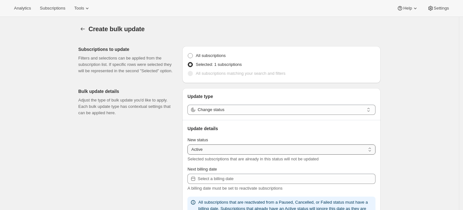
click at [239, 147] on select "Active Paused Cancelled" at bounding box center [282, 150] width 188 height 10
select select "cancelled"
click at [189, 145] on select "Active Paused Cancelled" at bounding box center [282, 150] width 188 height 10
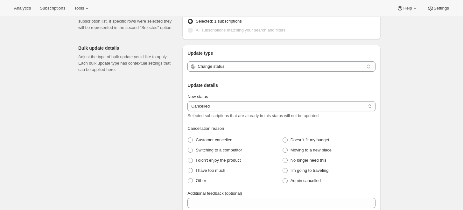
scroll to position [141, 0]
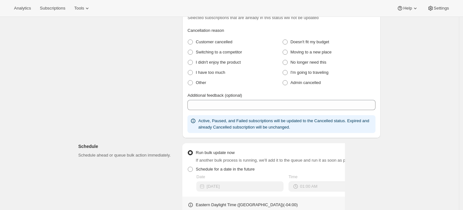
click at [201, 77] on div "Customer cancelled Doesn't fit my budget Switching to a competitor Moving to a …" at bounding box center [282, 63] width 188 height 50
click at [201, 74] on span "I have too much" at bounding box center [211, 72] width 30 height 5
click at [188, 70] on much "I have too much" at bounding box center [188, 70] width 0 height 0
radio much "true"
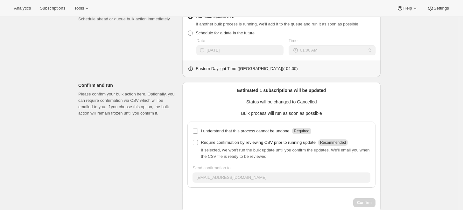
scroll to position [290, 0]
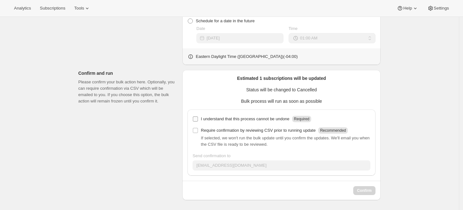
click at [204, 124] on div "I understand that this process cannot be undone Required Require confirmation b…" at bounding box center [282, 143] width 188 height 66
click at [198, 119] on input "I understand that this process cannot be undone Required" at bounding box center [195, 119] width 5 height 5
checkbox input "true"
click at [364, 189] on span "Confirm" at bounding box center [364, 190] width 15 height 5
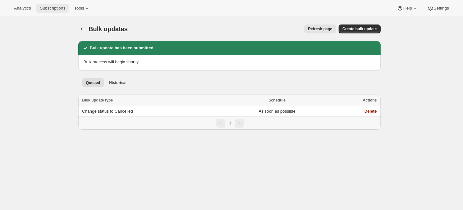
click at [59, 11] on button "Subscriptions" at bounding box center [52, 8] width 33 height 9
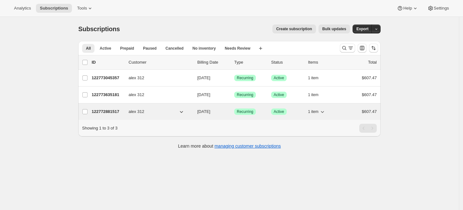
click at [101, 111] on p "122772881517" at bounding box center [108, 112] width 32 height 6
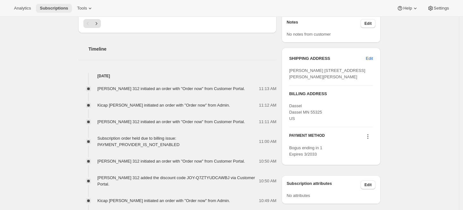
scroll to position [228, 0]
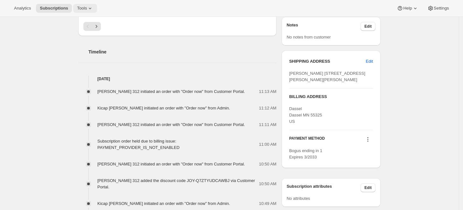
click at [87, 11] on icon at bounding box center [90, 8] width 6 height 6
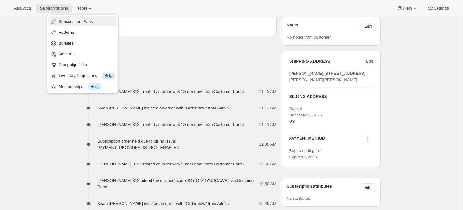
click at [92, 24] on span "Subscription Plans" at bounding box center [87, 21] width 56 height 6
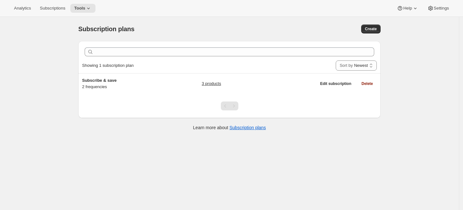
click at [149, 73] on div "Showing 1 subscription plan Sort by Newest Oldest Recently updated Least recent…" at bounding box center [229, 65] width 295 height 15
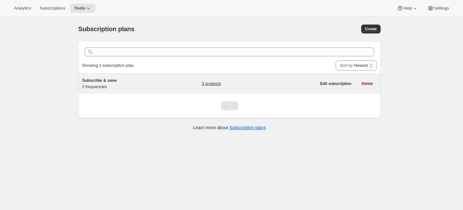
click at [146, 78] on h5 "Subscribe & save" at bounding box center [122, 80] width 80 height 6
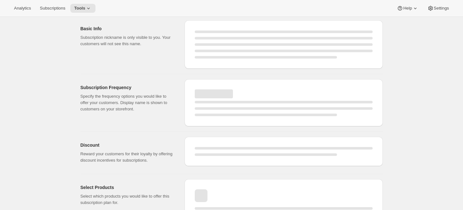
scroll to position [39, 0]
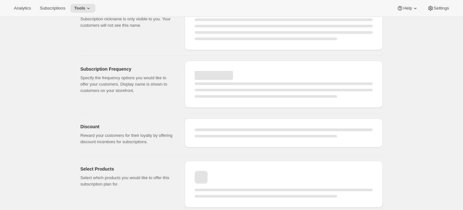
select select "WEEK"
select select "MONTH"
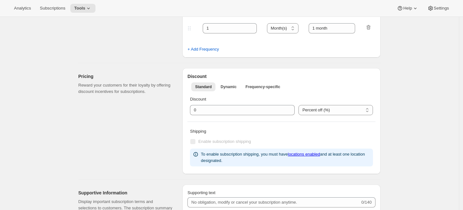
type input "10"
checkbox input "true"
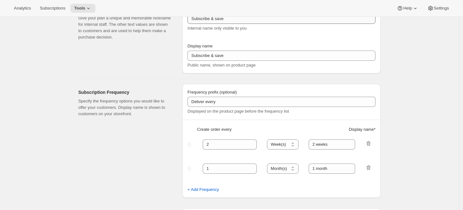
scroll to position [0, 0]
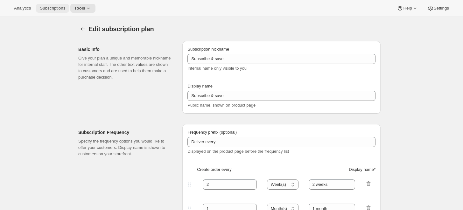
click at [59, 8] on span "Subscriptions" at bounding box center [52, 8] width 25 height 5
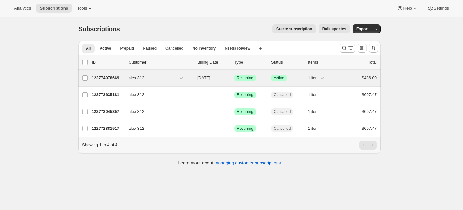
click at [106, 81] on p "122774978669" at bounding box center [108, 78] width 32 height 6
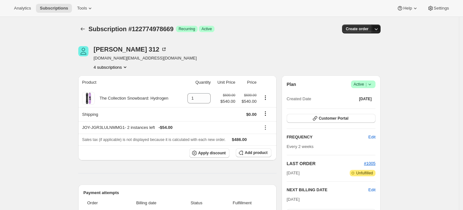
click at [380, 29] on icon "button" at bounding box center [376, 29] width 6 height 6
click at [334, 119] on span "Customer Portal" at bounding box center [334, 118] width 30 height 5
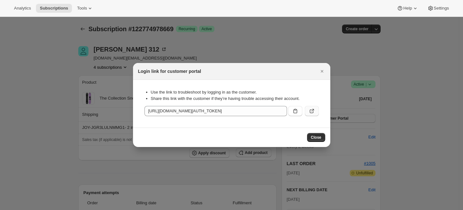
click at [311, 110] on icon ":r3d:" at bounding box center [312, 111] width 6 height 6
click at [324, 73] on icon "Close" at bounding box center [322, 71] width 6 height 6
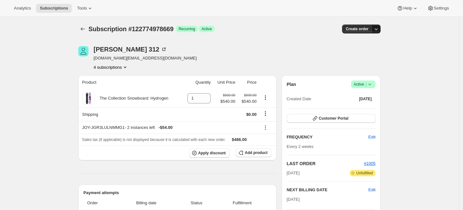
drag, startPoint x: 370, startPoint y: 29, endPoint x: 381, endPoint y: 29, distance: 10.5
click at [381, 29] on div "Create order" at bounding box center [361, 29] width 39 height 9
click at [380, 29] on icon "button" at bounding box center [376, 29] width 6 height 6
drag, startPoint x: 367, startPoint y: 41, endPoint x: 391, endPoint y: 48, distance: 24.5
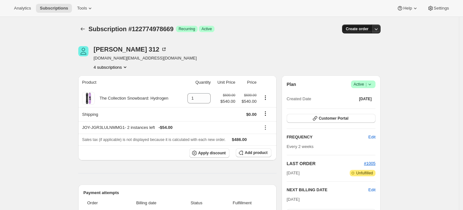
click at [367, 31] on span "Create order" at bounding box center [357, 28] width 23 height 5
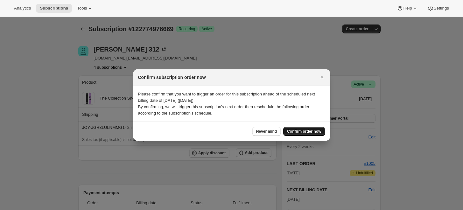
click at [303, 131] on span "Confirm order now" at bounding box center [304, 131] width 34 height 5
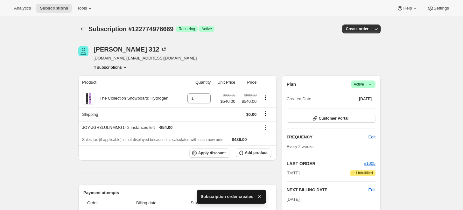
click at [379, 50] on div "alex 312 khanhson.work@gmail.com 4 subscriptions" at bounding box center [229, 58] width 303 height 24
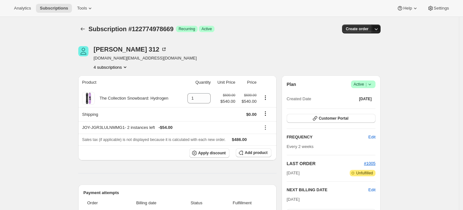
click at [380, 29] on icon "button" at bounding box center [376, 29] width 6 height 6
click at [362, 43] on span "Bill subscription order now" at bounding box center [348, 41] width 48 height 5
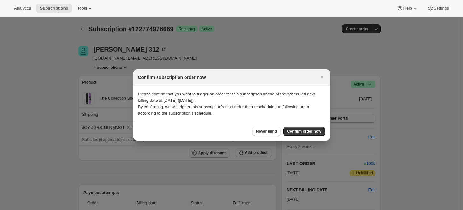
click at [233, 101] on p "Please confirm that you want to trigger an order for this subscription ahead of…" at bounding box center [231, 97] width 187 height 13
click at [313, 133] on span "Confirm order now" at bounding box center [304, 131] width 34 height 5
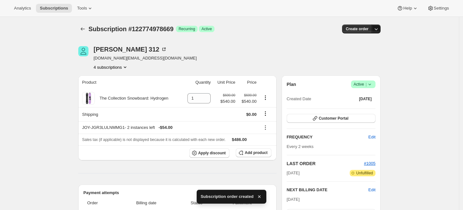
click at [379, 27] on icon "button" at bounding box center [376, 29] width 6 height 6
click at [334, 43] on span "Bill subscription order now" at bounding box center [348, 41] width 48 height 5
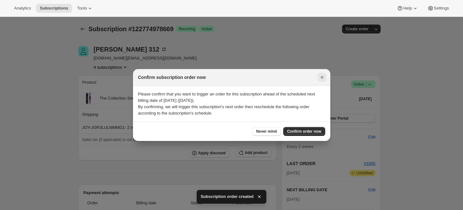
click at [319, 75] on icon "Close" at bounding box center [322, 77] width 6 height 6
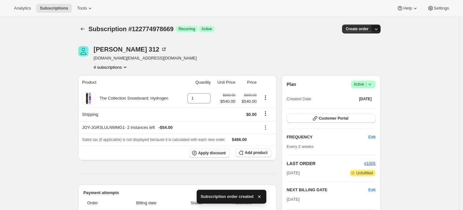
click at [379, 33] on button "button" at bounding box center [376, 29] width 9 height 9
click at [249, 52] on div "alex 312 khanhson.work@gmail.com 4 subscriptions" at bounding box center [184, 58] width 212 height 24
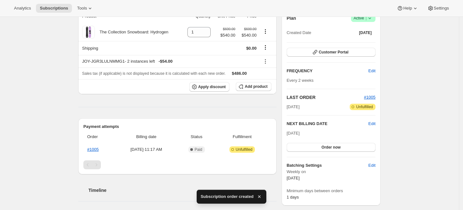
scroll to position [141, 0]
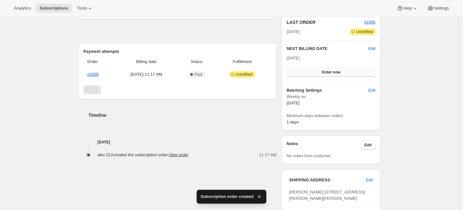
click at [331, 68] on button "Order now" at bounding box center [331, 72] width 89 height 9
click at [334, 71] on span "Click to confirm" at bounding box center [331, 72] width 29 height 5
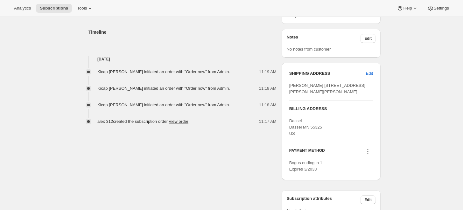
scroll to position [288, 0]
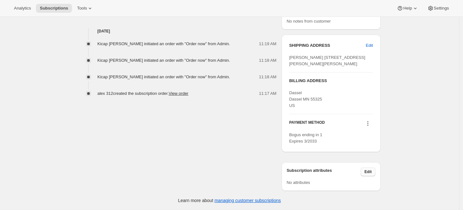
click at [374, 175] on button "Edit" at bounding box center [368, 172] width 15 height 9
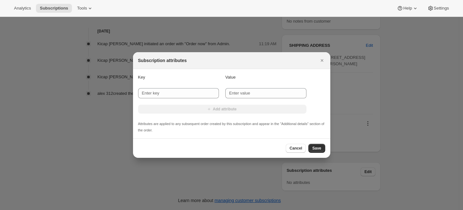
click at [316, 62] on div "Subscription attributes" at bounding box center [231, 60] width 187 height 6
click at [321, 61] on icon "Close" at bounding box center [322, 60] width 3 height 3
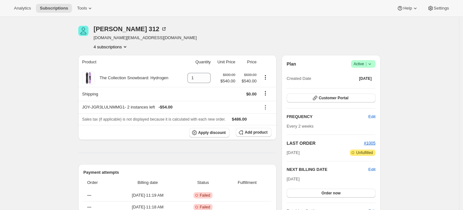
scroll to position [0, 0]
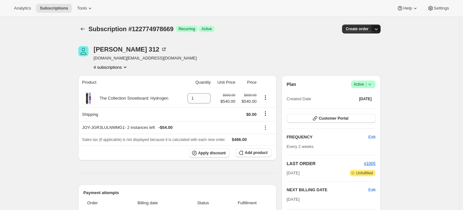
click at [380, 30] on icon "button" at bounding box center [376, 29] width 6 height 6
click at [365, 45] on button "Bill subscription order now" at bounding box center [347, 42] width 67 height 10
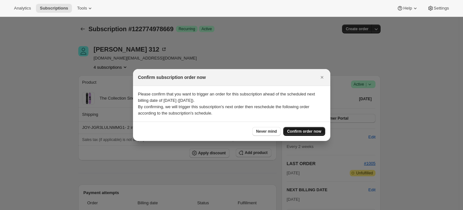
click at [311, 127] on button "Confirm order now" at bounding box center [304, 131] width 42 height 9
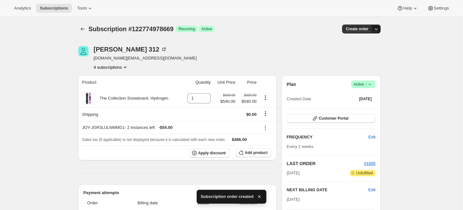
click at [377, 29] on icon "button" at bounding box center [376, 29] width 3 height 2
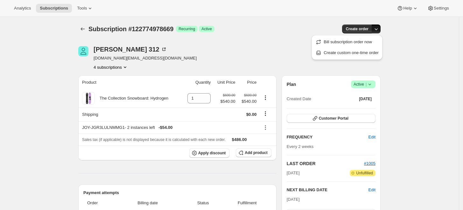
click at [122, 25] on span "Subscription #122774978669" at bounding box center [131, 28] width 85 height 7
click at [87, 7] on icon at bounding box center [90, 8] width 6 height 6
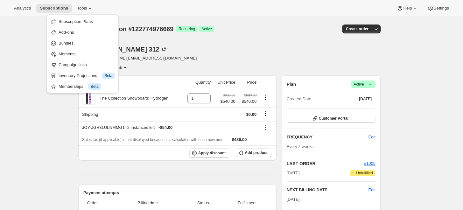
click at [150, 16] on div "Analytics Subscriptions Tools Help Settings" at bounding box center [231, 8] width 463 height 17
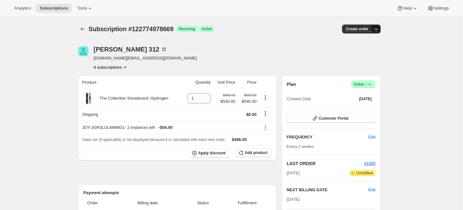
click at [380, 26] on icon "button" at bounding box center [376, 29] width 6 height 6
drag, startPoint x: 402, startPoint y: 35, endPoint x: 436, endPoint y: 13, distance: 41.2
click at [443, 7] on span "Settings" at bounding box center [441, 8] width 15 height 5
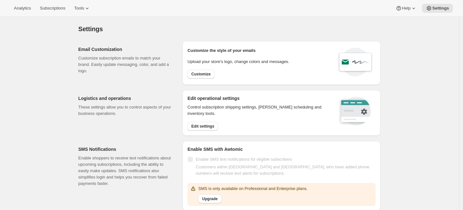
drag, startPoint x: 174, startPoint y: 26, endPoint x: 122, endPoint y: 22, distance: 52.1
click at [171, 26] on div "Settings" at bounding box center [229, 29] width 303 height 9
click at [54, 9] on span "Subscriptions" at bounding box center [52, 8] width 25 height 5
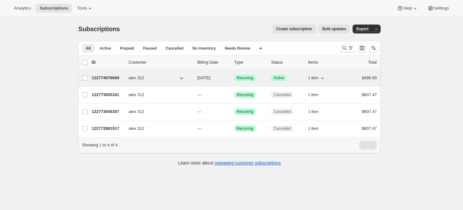
click at [150, 79] on button "alex 312" at bounding box center [157, 78] width 64 height 10
click at [116, 80] on p "122774978669" at bounding box center [108, 78] width 32 height 6
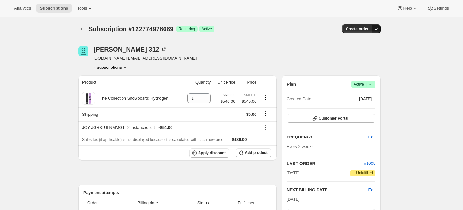
click at [379, 29] on icon "button" at bounding box center [376, 29] width 6 height 6
click at [269, 100] on icon "Product actions" at bounding box center [265, 98] width 6 height 6
click at [269, 99] on icon "Product actions" at bounding box center [265, 98] width 6 height 6
click at [264, 112] on icon "Shipping actions" at bounding box center [265, 113] width 6 height 6
click at [264, 111] on button "Shipping actions" at bounding box center [265, 113] width 10 height 7
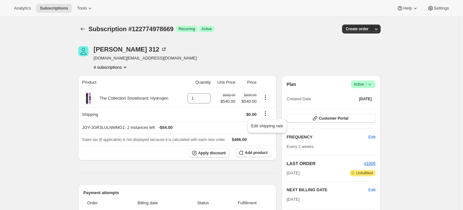
click at [377, 31] on icon "button" at bounding box center [376, 29] width 6 height 6
click at [336, 44] on span "Bill subscription order now" at bounding box center [348, 41] width 48 height 5
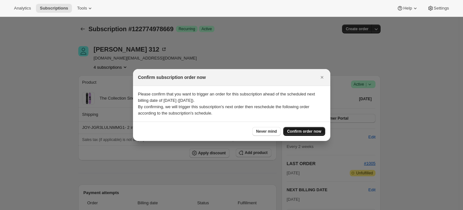
click at [296, 130] on span "Confirm order now" at bounding box center [304, 131] width 34 height 5
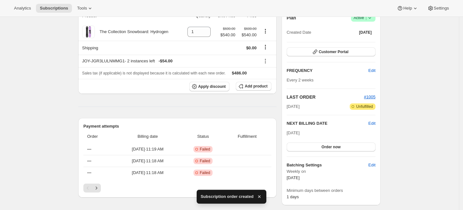
scroll to position [141, 0]
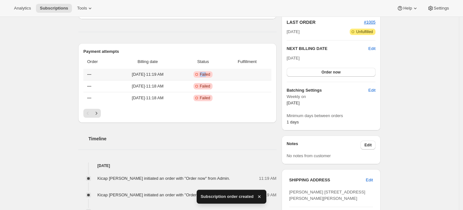
drag, startPoint x: 195, startPoint y: 78, endPoint x: 214, endPoint y: 74, distance: 19.8
click at [214, 74] on td "Critical Incomplete Failed" at bounding box center [203, 74] width 44 height 11
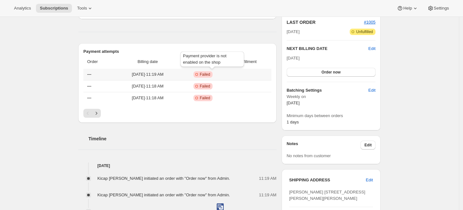
click at [213, 74] on span "Critical Incomplete Failed" at bounding box center [203, 74] width 19 height 6
click at [212, 77] on td "Critical Incomplete Failed" at bounding box center [203, 74] width 44 height 11
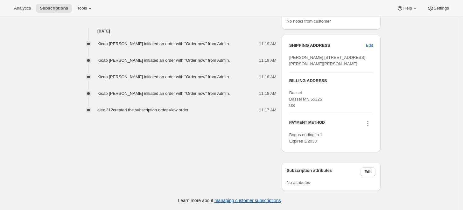
scroll to position [283, 0]
click at [367, 127] on icon at bounding box center [368, 123] width 6 height 6
click at [369, 156] on span "Select payment method" at bounding box center [370, 159] width 45 height 6
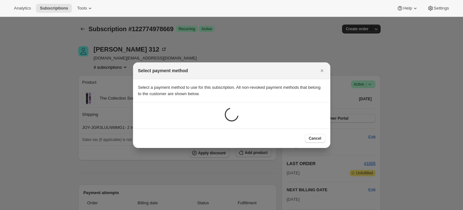
scroll to position [0, 0]
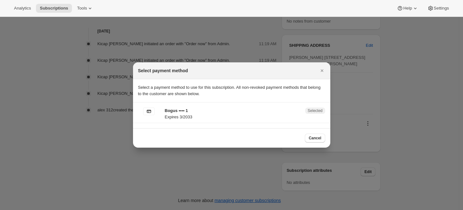
drag, startPoint x: 266, startPoint y: 124, endPoint x: 244, endPoint y: 116, distance: 23.2
click at [265, 124] on section "Bogus •••• 1 Expires 3/2033 Selected" at bounding box center [231, 116] width 197 height 26
click at [234, 113] on p "Bogus •••• 1" at bounding box center [233, 111] width 137 height 6
click at [314, 136] on span "Cancel" at bounding box center [315, 138] width 12 height 5
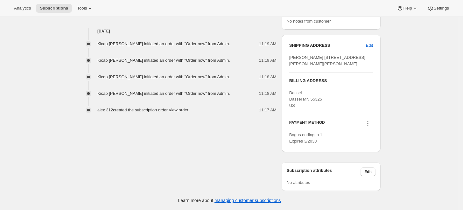
click at [369, 127] on icon at bounding box center [368, 123] width 6 height 6
click at [365, 167] on span "Add credit card" at bounding box center [362, 169] width 28 height 5
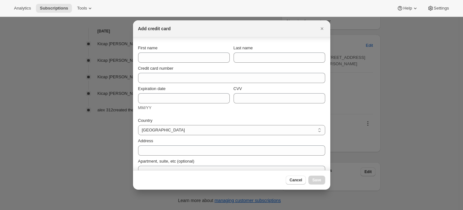
scroll to position [51, 0]
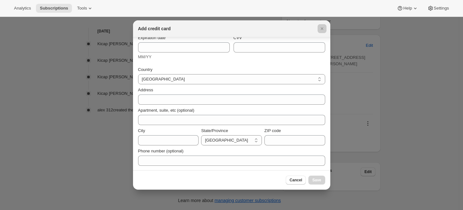
click at [359, 85] on div at bounding box center [231, 105] width 463 height 210
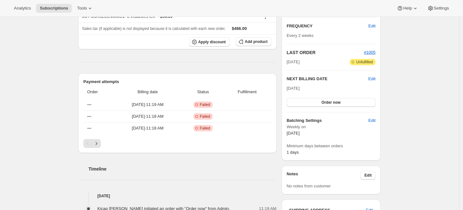
scroll to position [106, 0]
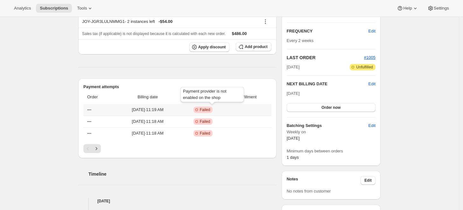
click at [210, 108] on span "Failed" at bounding box center [205, 109] width 11 height 5
click at [210, 122] on span "Failed" at bounding box center [205, 121] width 11 height 5
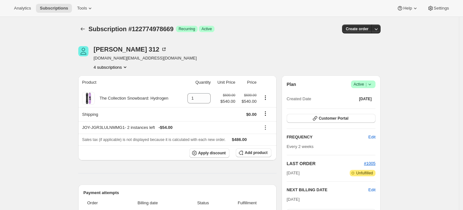
click at [269, 23] on div "Subscription #122774978669. This page is ready Subscription #122774978669 Succe…" at bounding box center [229, 29] width 303 height 24
drag, startPoint x: 388, startPoint y: 28, endPoint x: 382, endPoint y: 30, distance: 6.3
click at [381, 30] on button "button" at bounding box center [376, 29] width 9 height 9
click at [363, 43] on span "Bill subscription order now" at bounding box center [348, 41] width 48 height 5
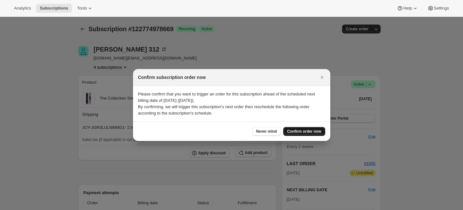
click at [314, 130] on span "Confirm order now" at bounding box center [304, 131] width 34 height 5
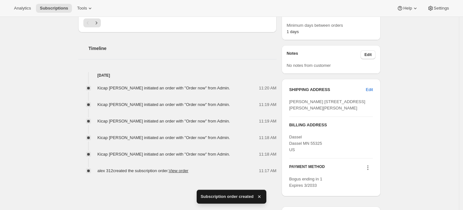
scroll to position [288, 0]
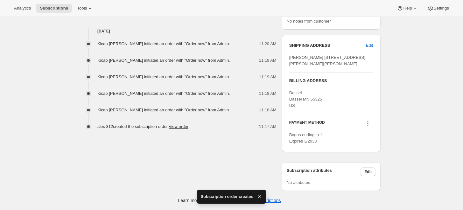
click at [369, 123] on icon at bounding box center [368, 123] width 6 height 6
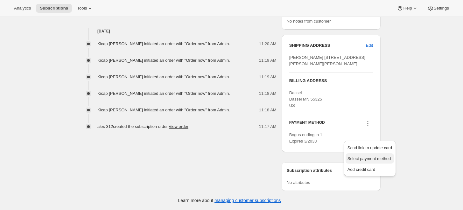
click at [376, 156] on span "Select payment method" at bounding box center [370, 158] width 44 height 5
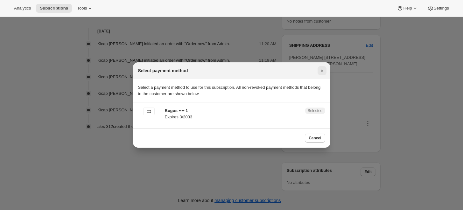
click at [321, 72] on icon "Close" at bounding box center [322, 71] width 6 height 6
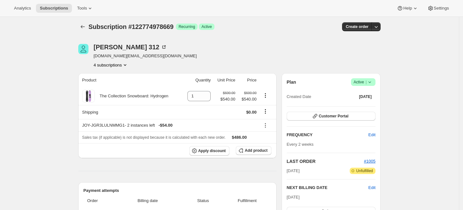
scroll to position [8, 0]
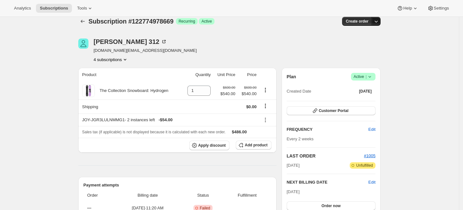
click at [378, 20] on icon "button" at bounding box center [376, 21] width 6 height 6
click at [378, 21] on icon "button" at bounding box center [376, 21] width 6 height 6
